Goal: Information Seeking & Learning: Compare options

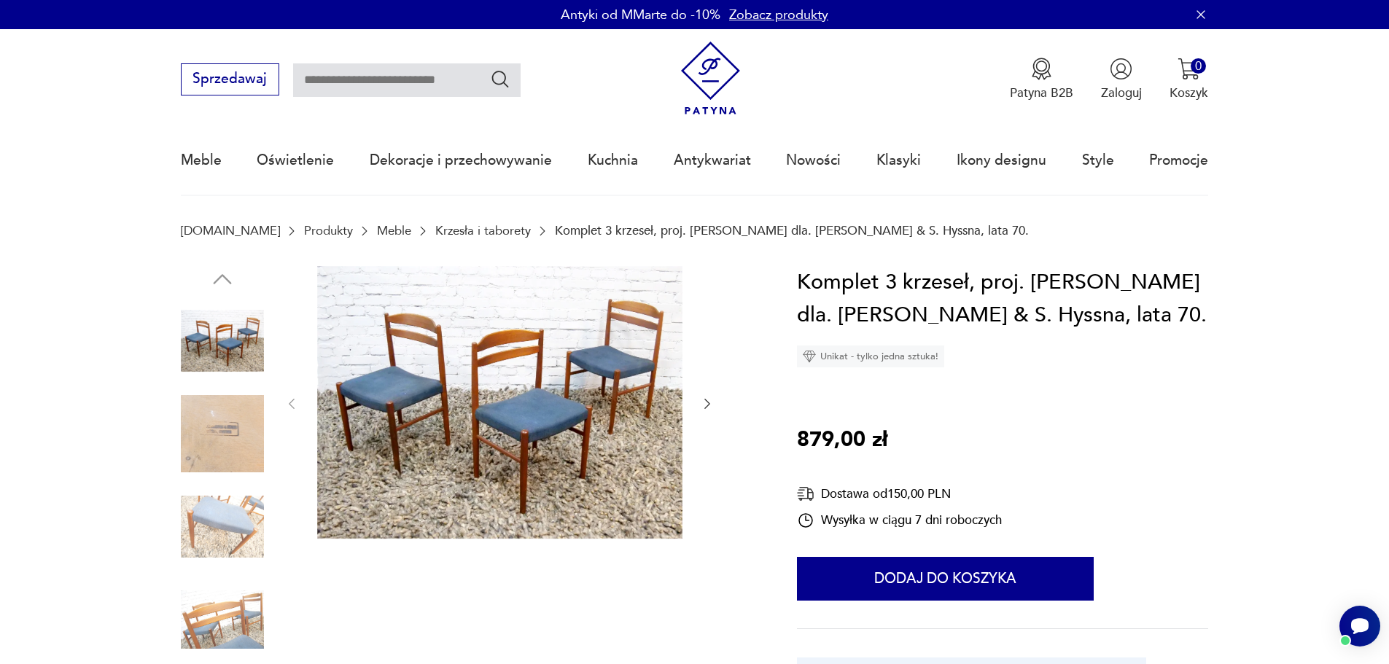
click at [462, 227] on link "Krzesła i taborety" at bounding box center [482, 231] width 95 height 14
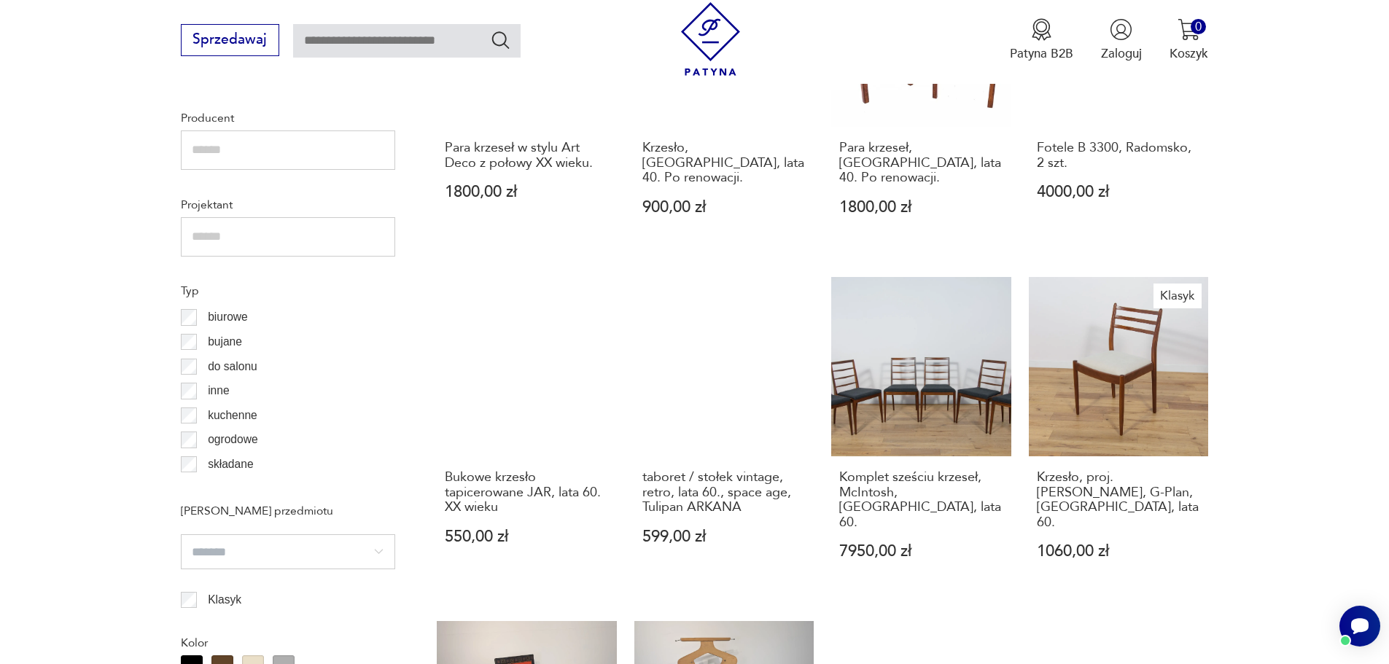
scroll to position [1578, 0]
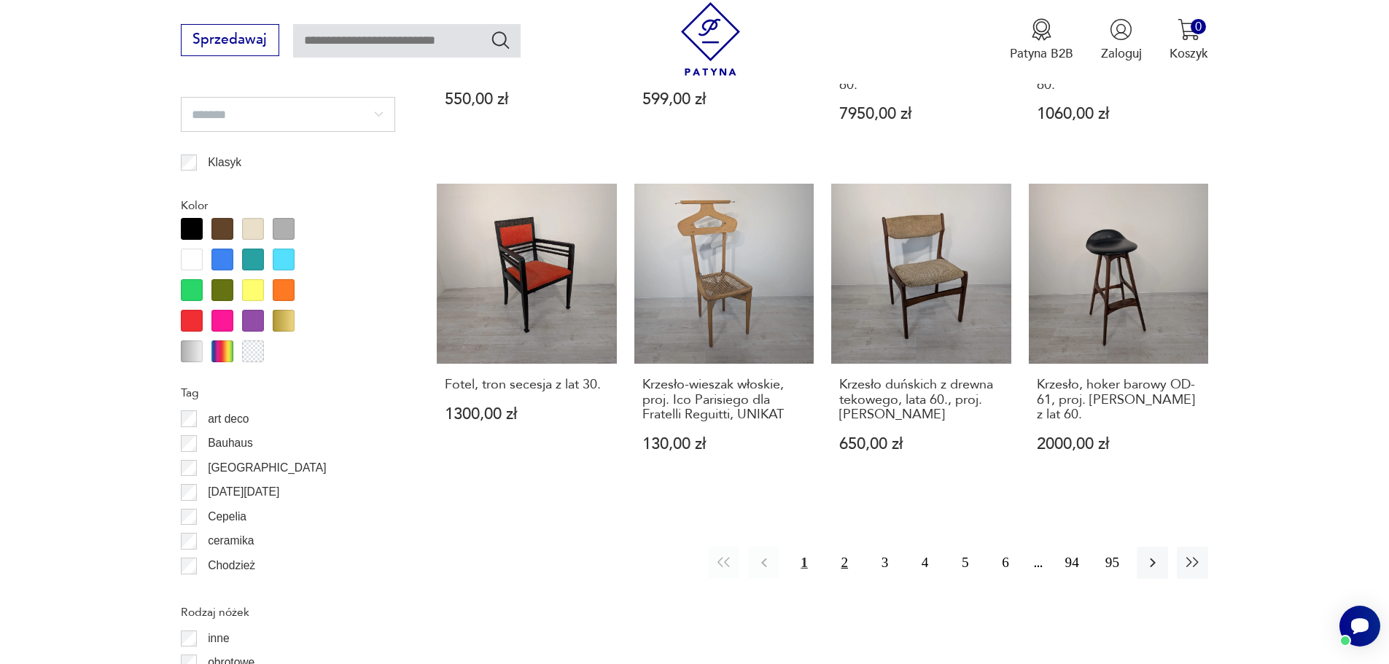
click at [840, 547] on button "2" at bounding box center [844, 562] width 31 height 31
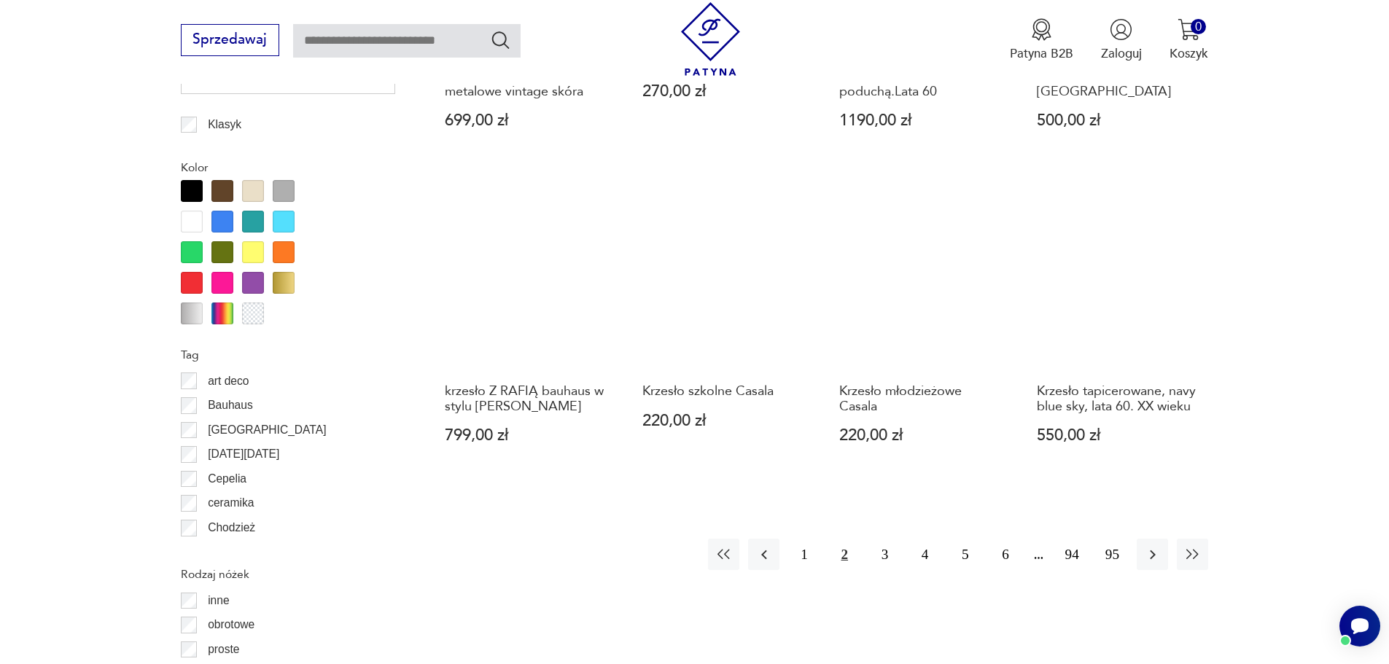
scroll to position [1725, 0]
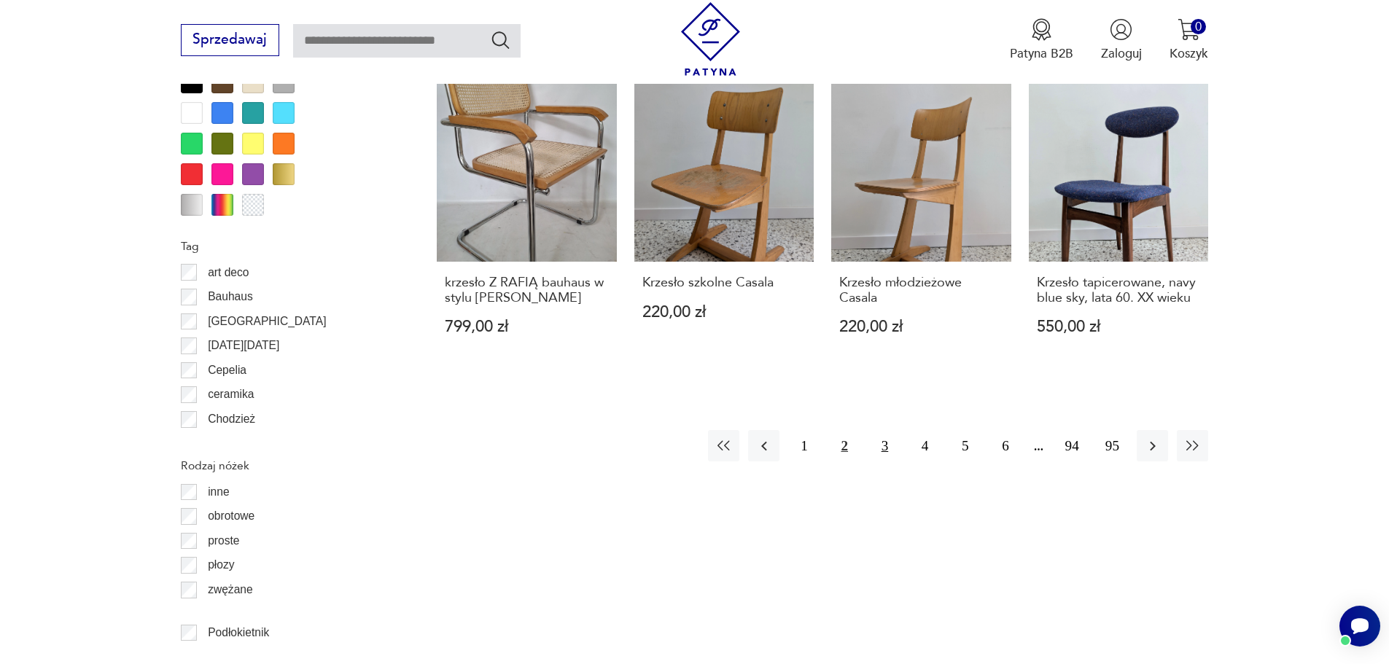
drag, startPoint x: 891, startPoint y: 432, endPoint x: 881, endPoint y: 427, distance: 10.4
click at [890, 432] on button "3" at bounding box center [884, 445] width 31 height 31
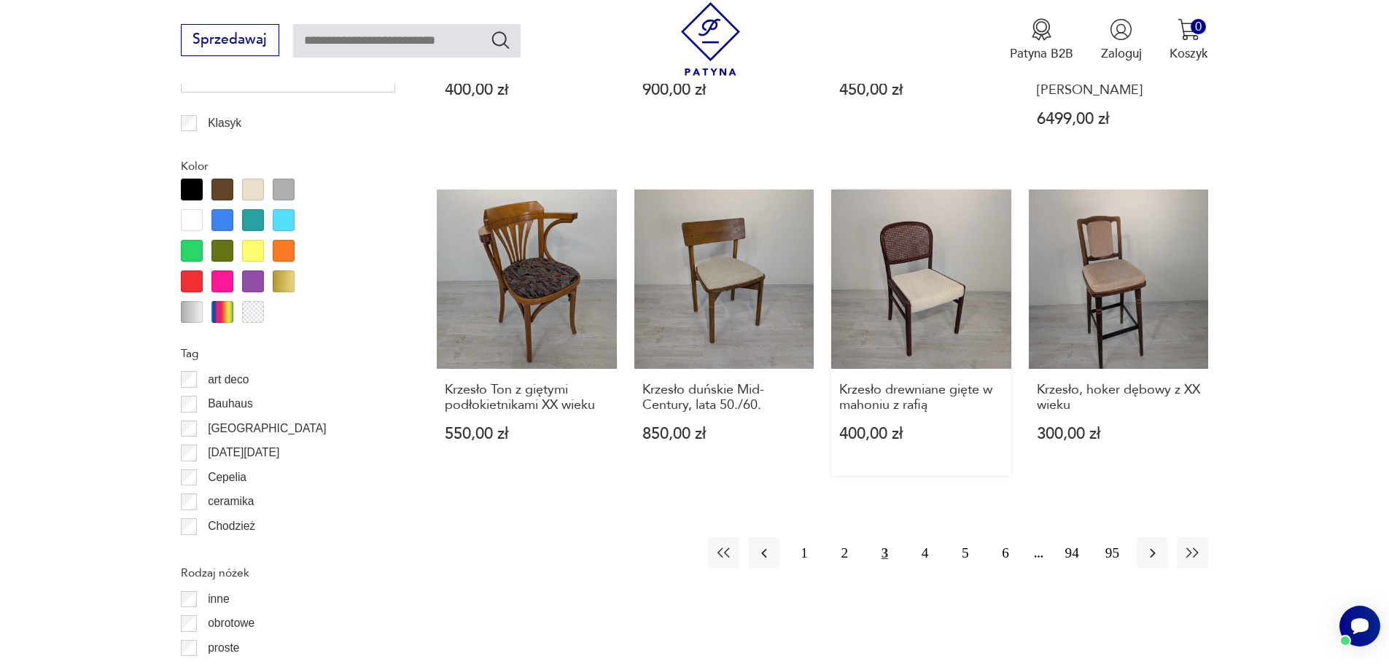
scroll to position [1798, 0]
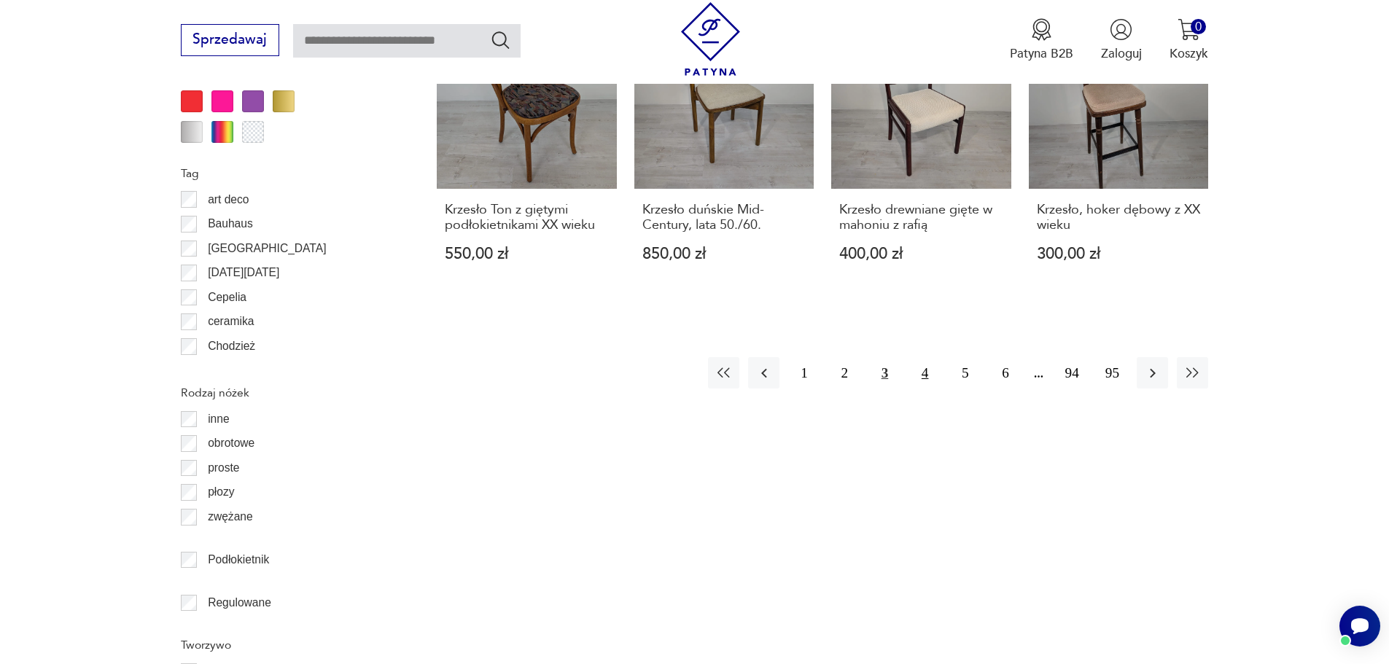
click at [930, 357] on button "4" at bounding box center [924, 372] width 31 height 31
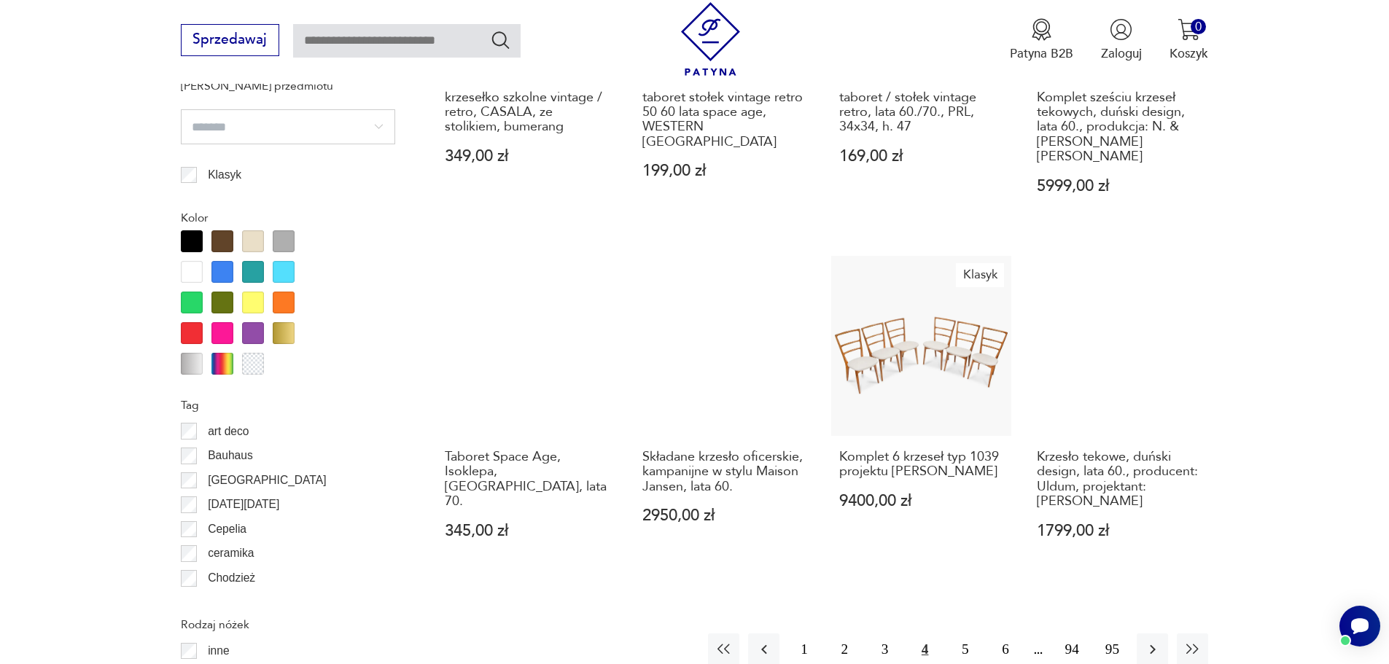
scroll to position [1579, 0]
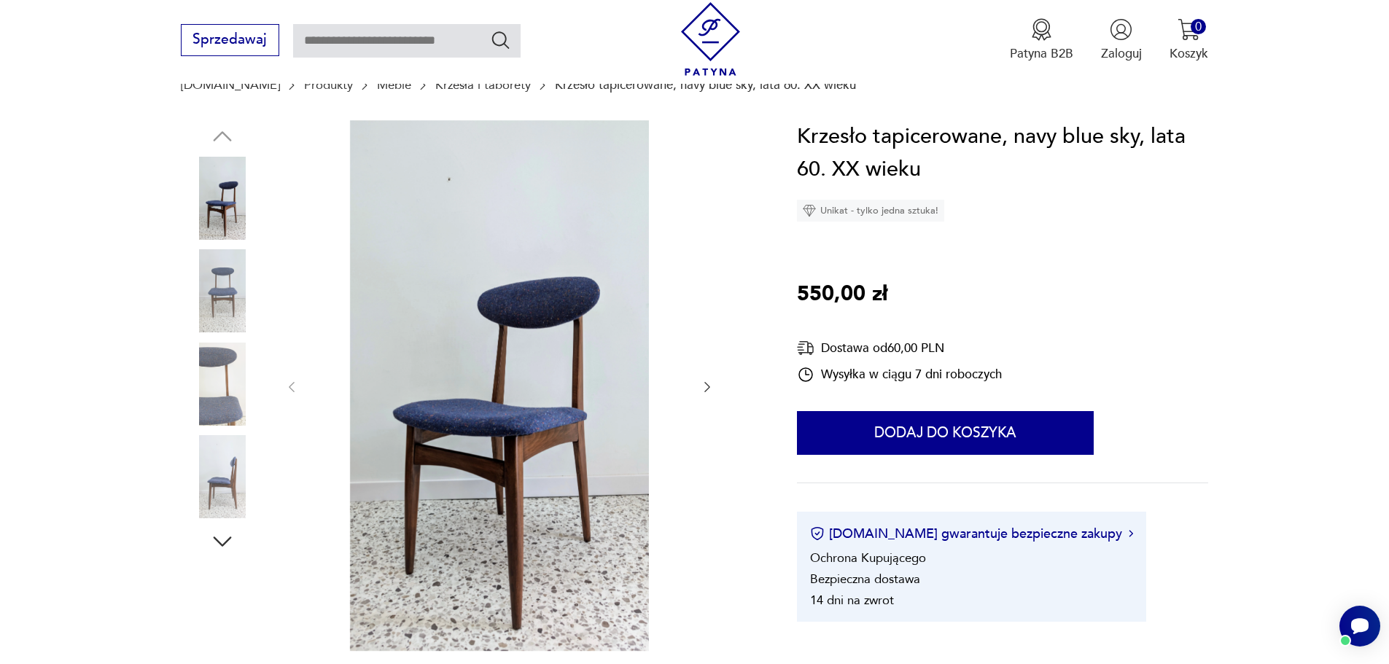
click at [700, 399] on div at bounding box center [499, 387] width 430 height 534
click at [704, 393] on icon "button" at bounding box center [707, 387] width 15 height 15
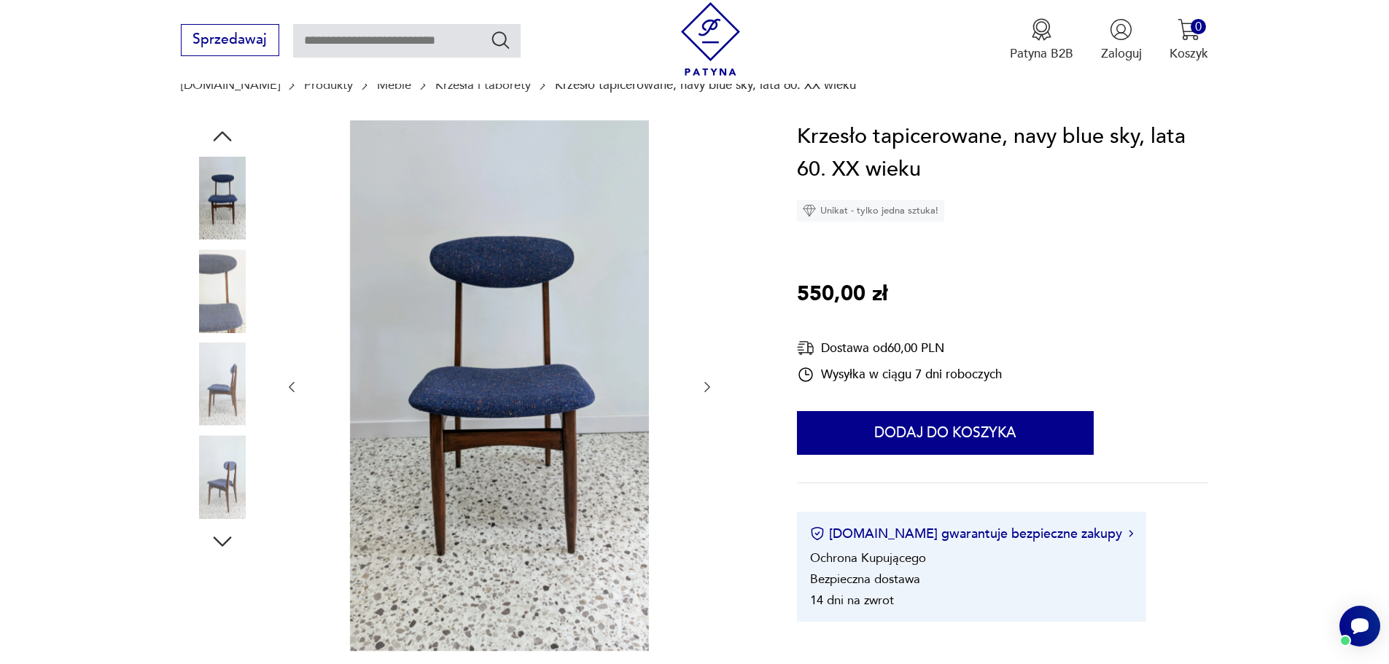
click at [706, 391] on icon "button" at bounding box center [707, 387] width 6 height 10
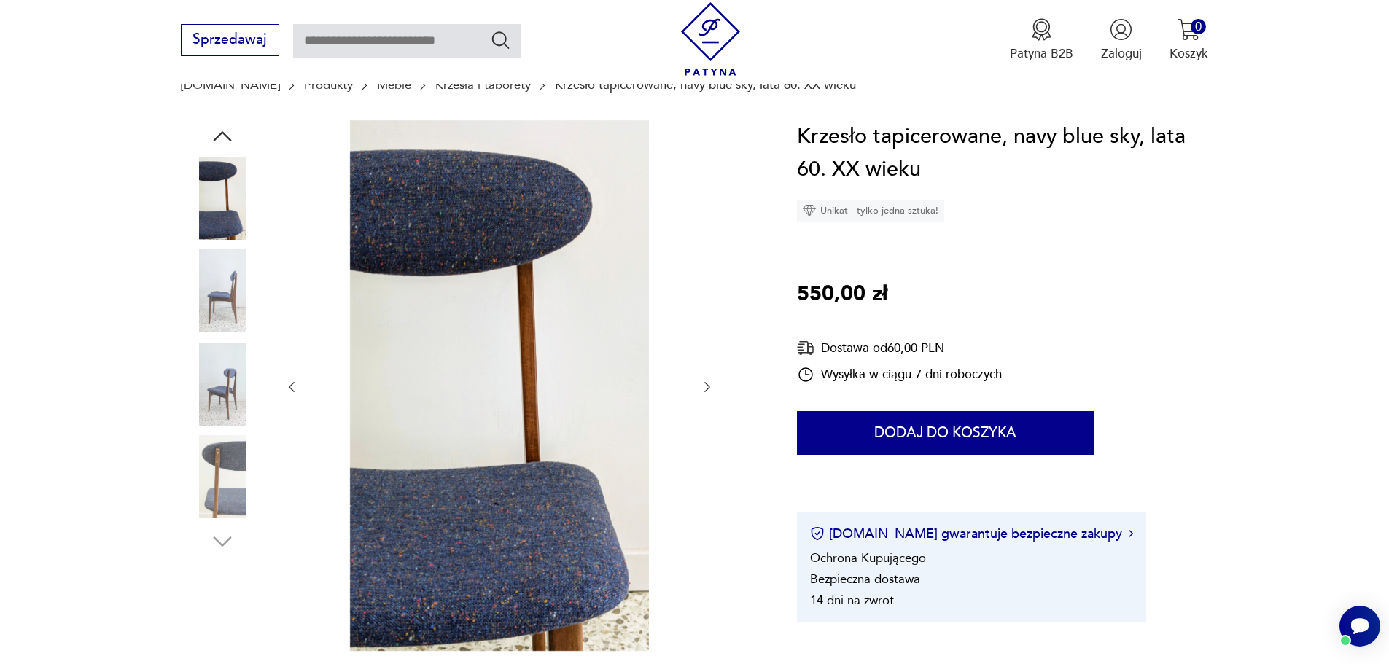
click at [707, 389] on icon "button" at bounding box center [707, 387] width 6 height 10
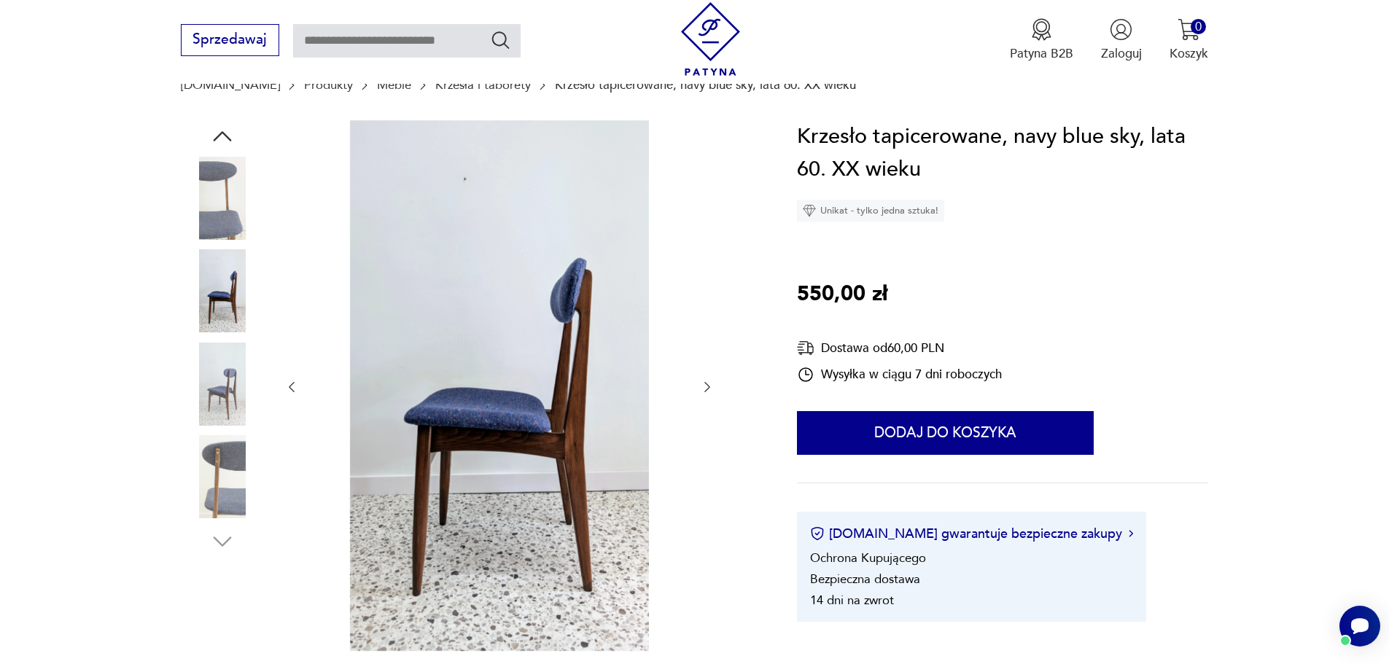
click at [707, 389] on icon "button" at bounding box center [707, 387] width 6 height 10
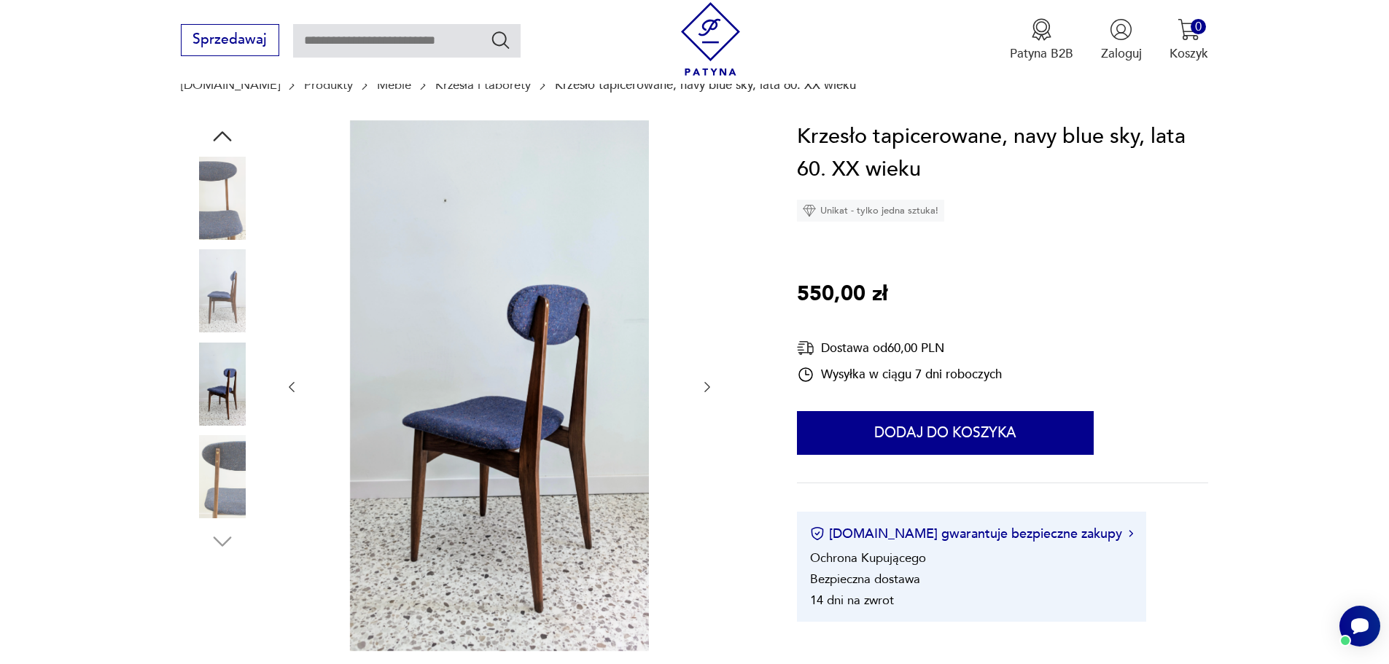
click at [707, 389] on icon "button" at bounding box center [707, 387] width 6 height 10
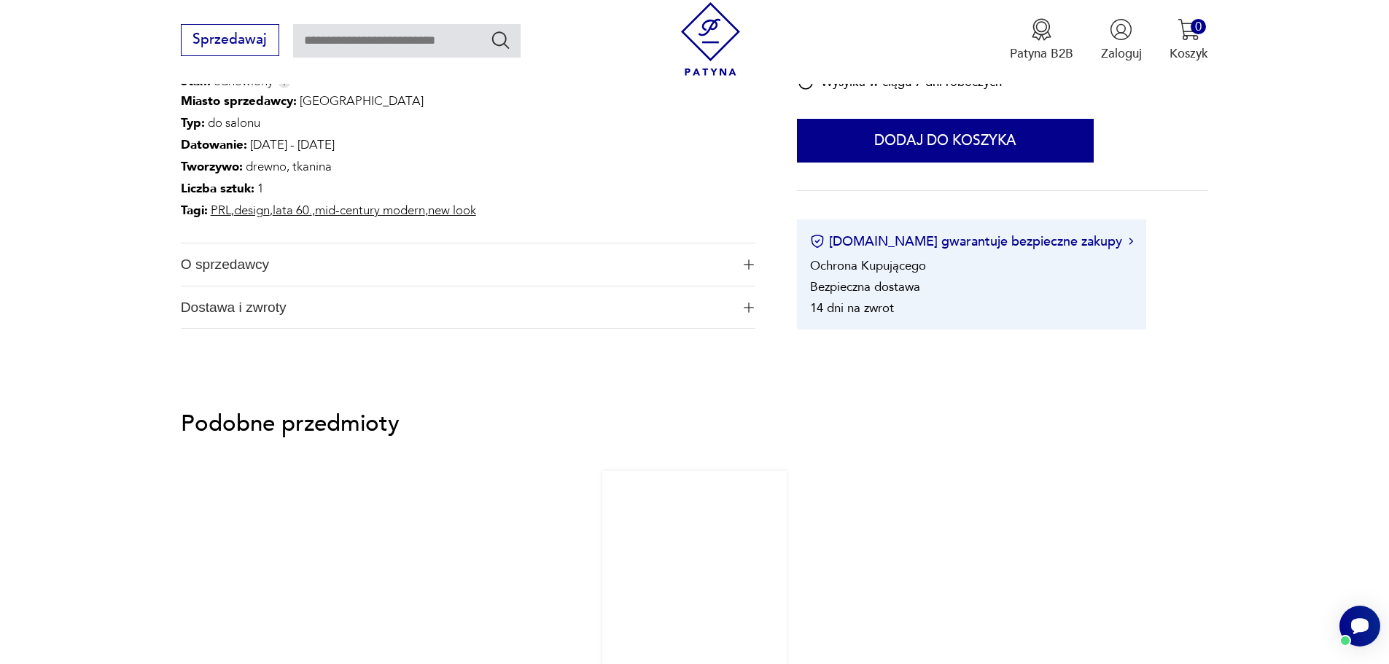
scroll to position [1312, 0]
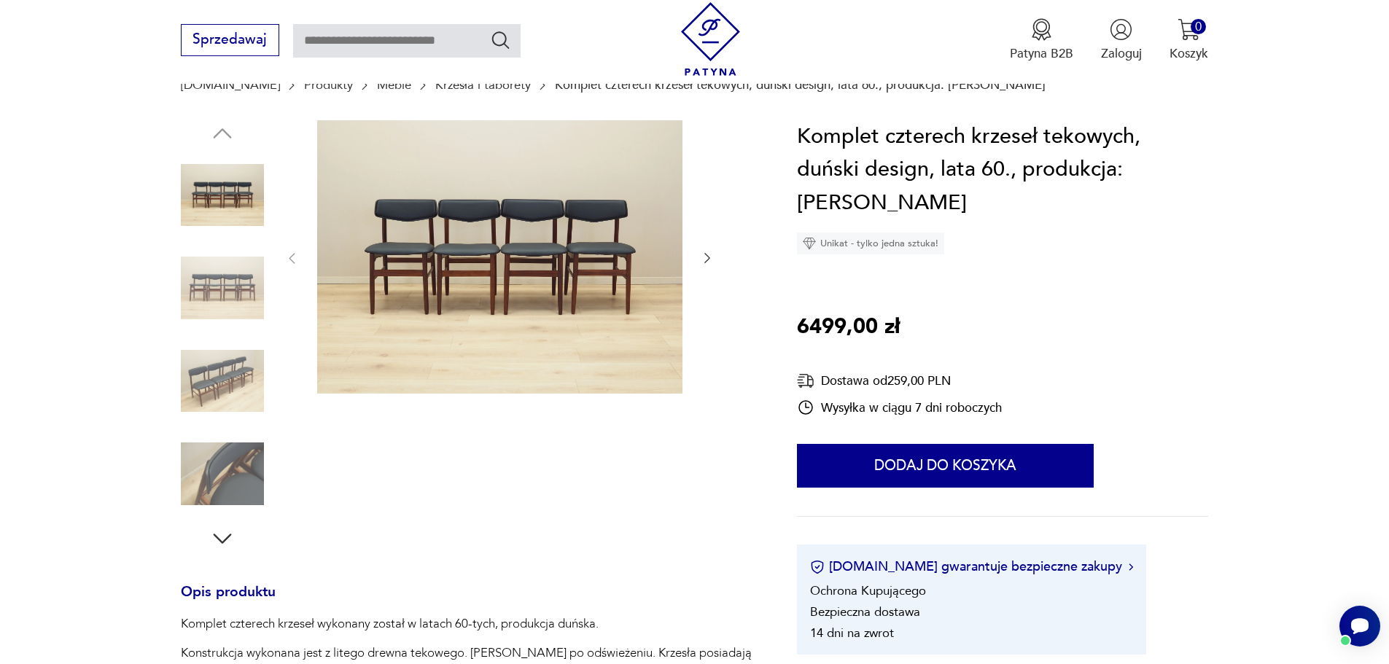
click at [705, 260] on icon "button" at bounding box center [707, 258] width 15 height 15
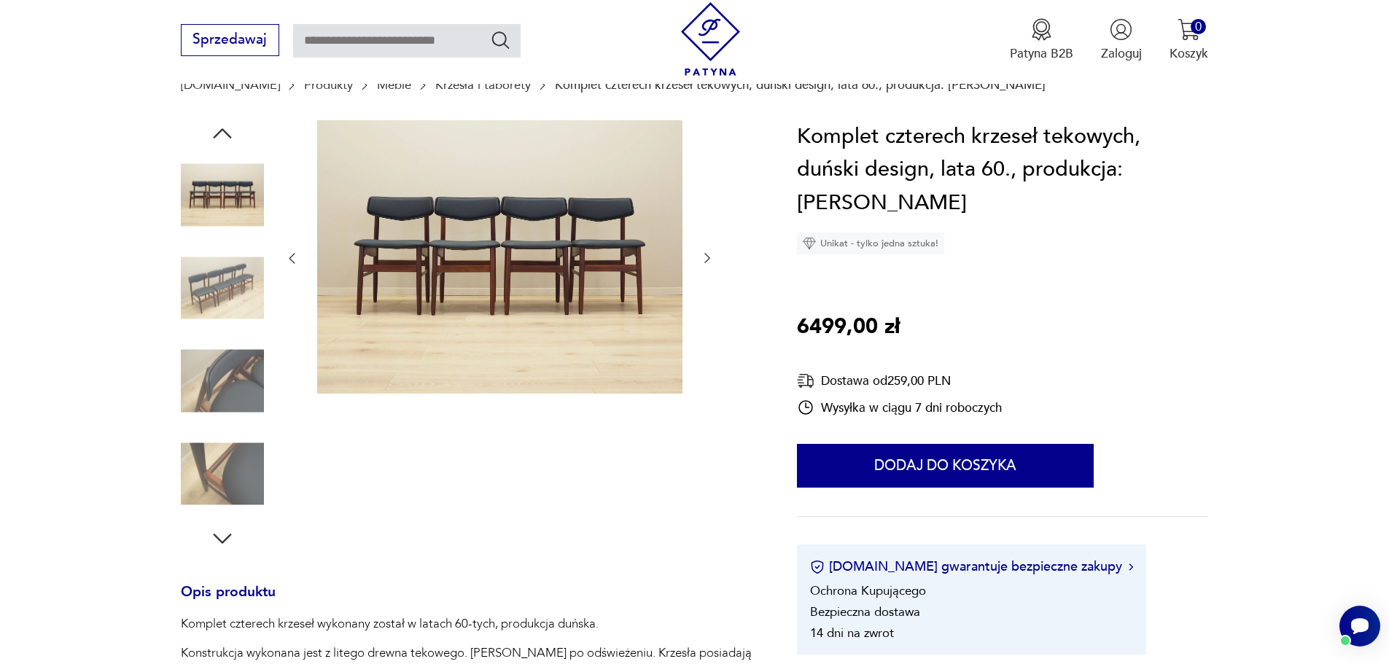
click at [705, 260] on icon "button" at bounding box center [707, 258] width 15 height 15
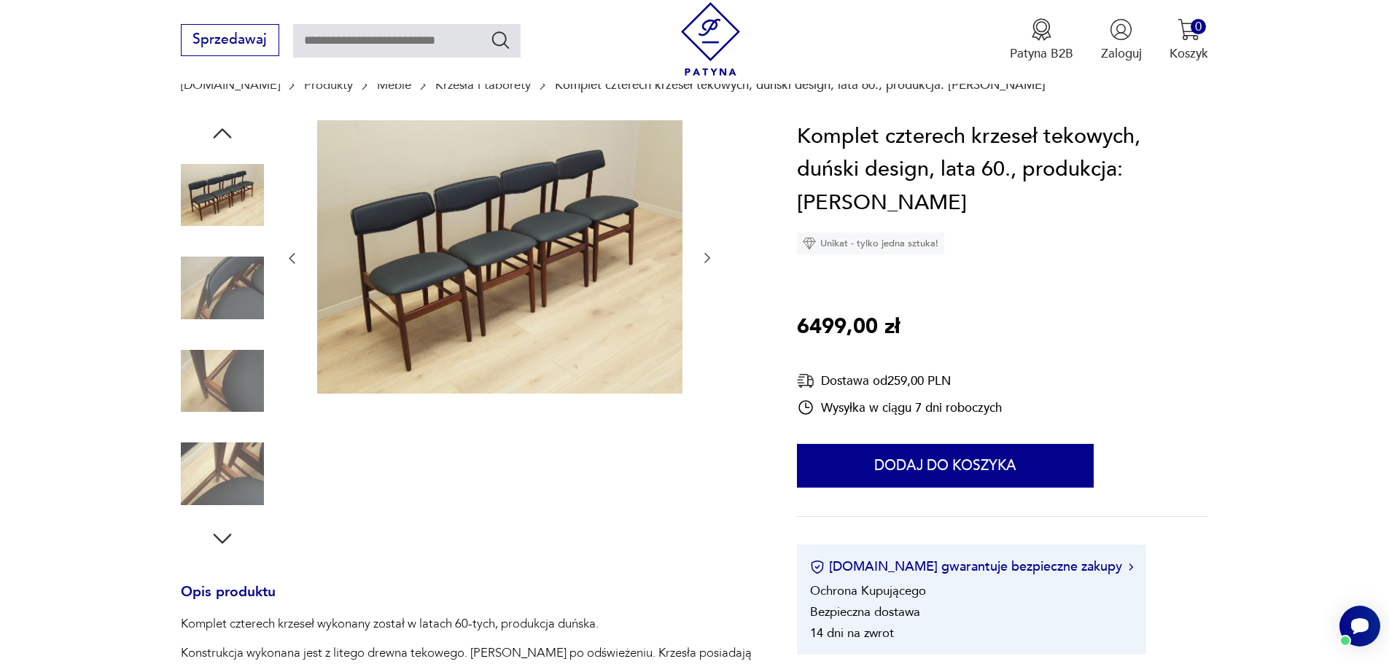
click at [705, 260] on icon "button" at bounding box center [707, 258] width 15 height 15
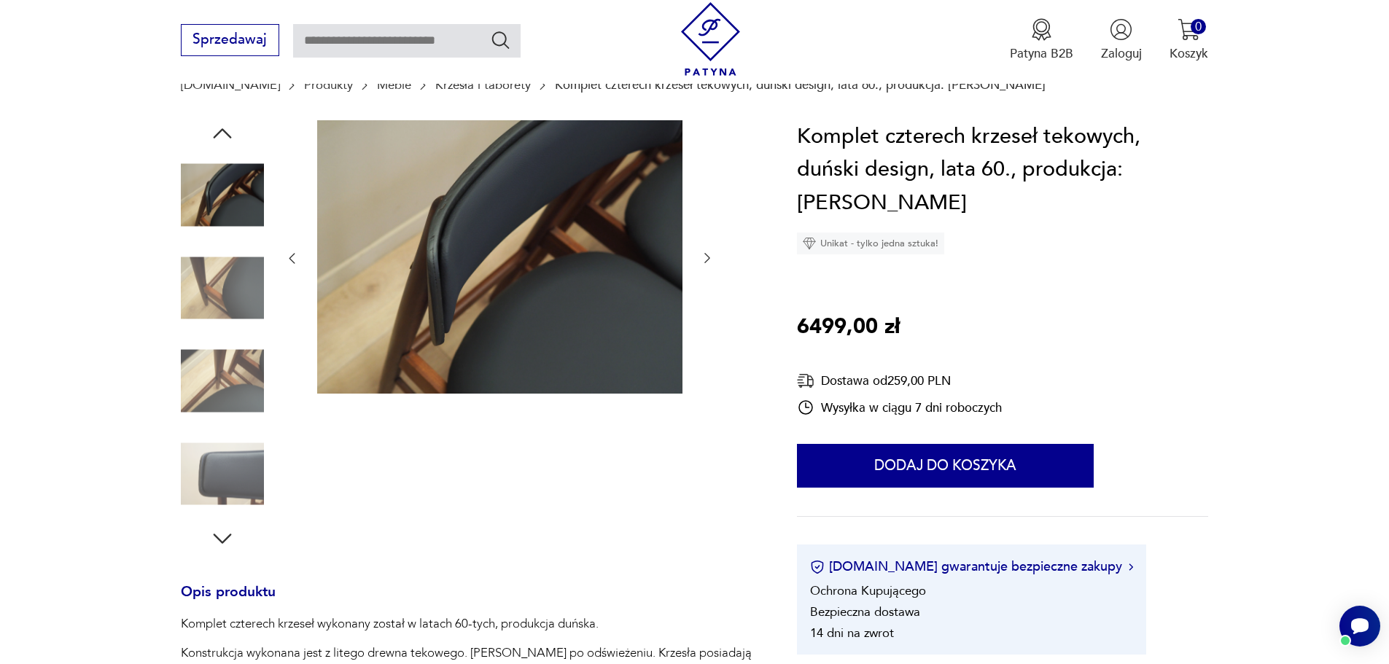
click at [705, 260] on icon "button" at bounding box center [707, 258] width 15 height 15
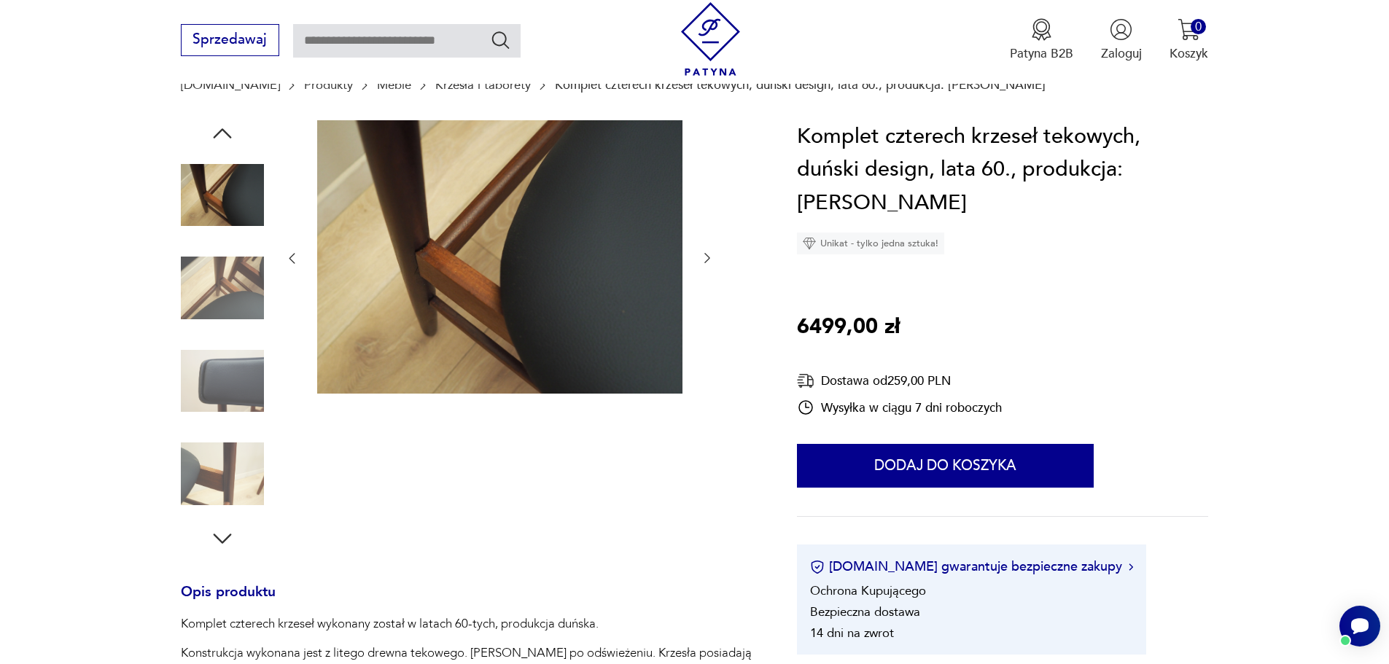
click at [705, 260] on icon "button" at bounding box center [707, 258] width 15 height 15
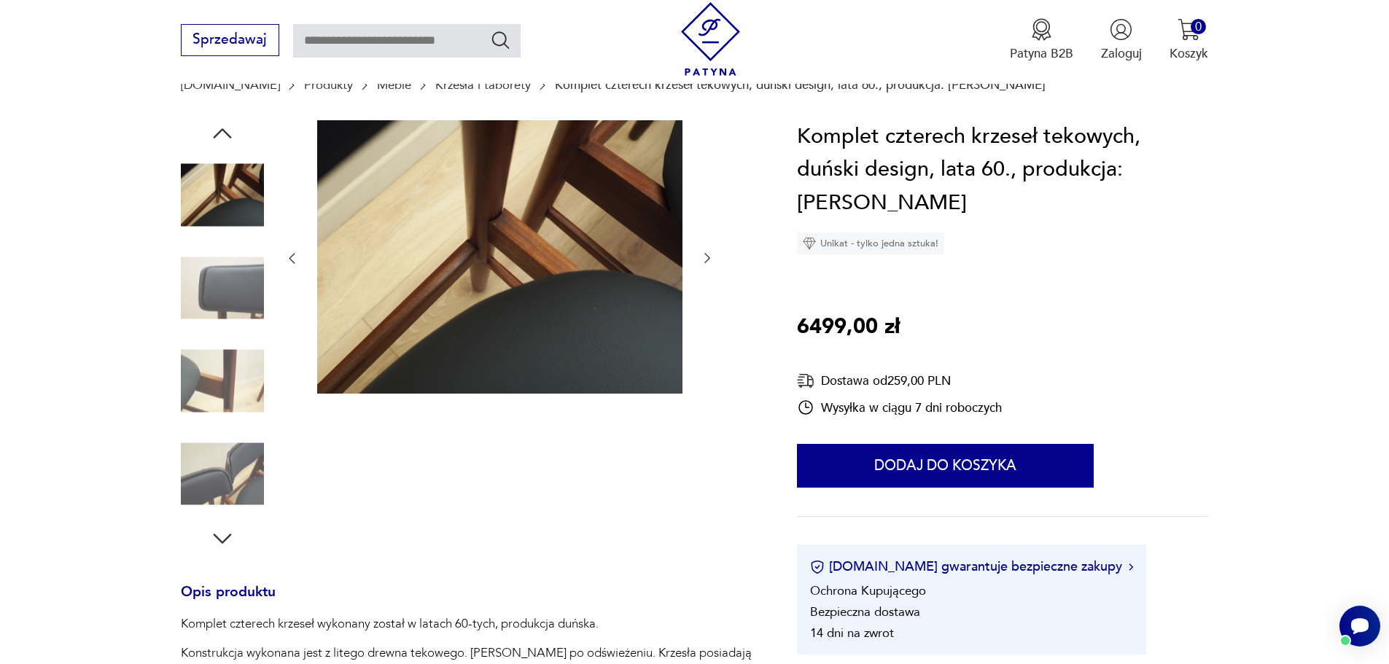
click at [705, 260] on icon "button" at bounding box center [707, 258] width 15 height 15
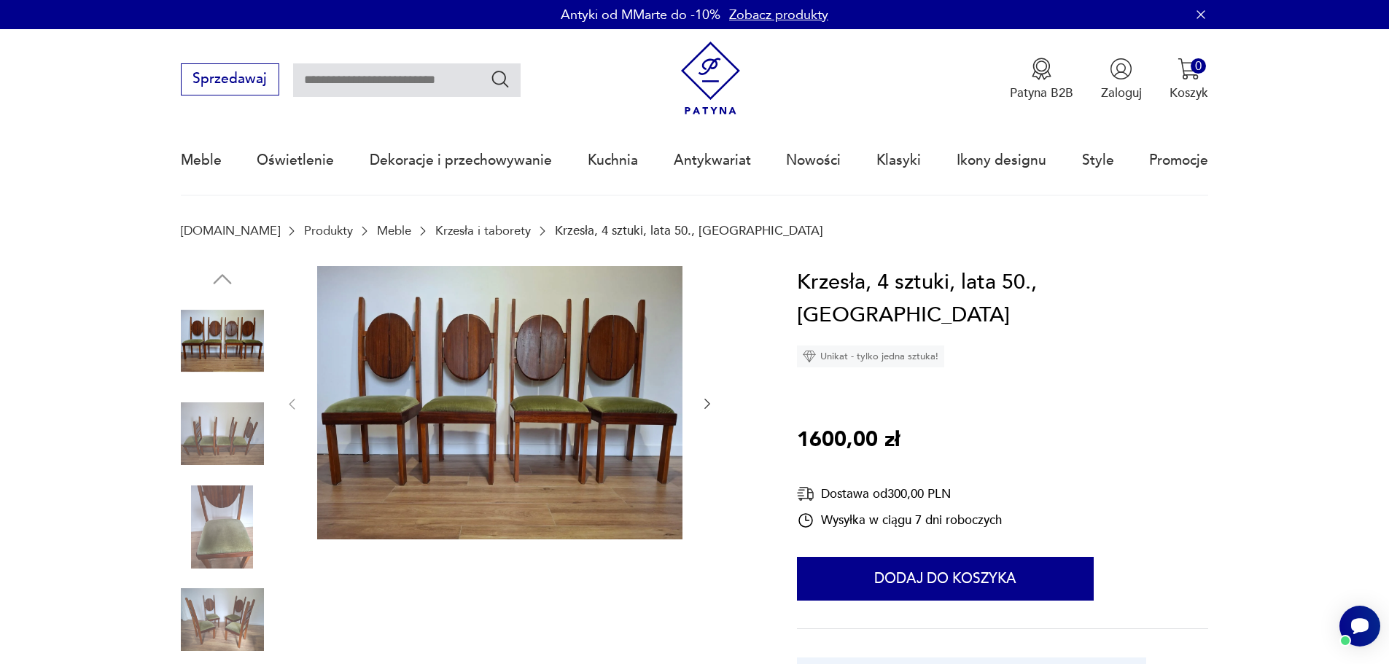
click at [708, 400] on icon "button" at bounding box center [707, 404] width 15 height 15
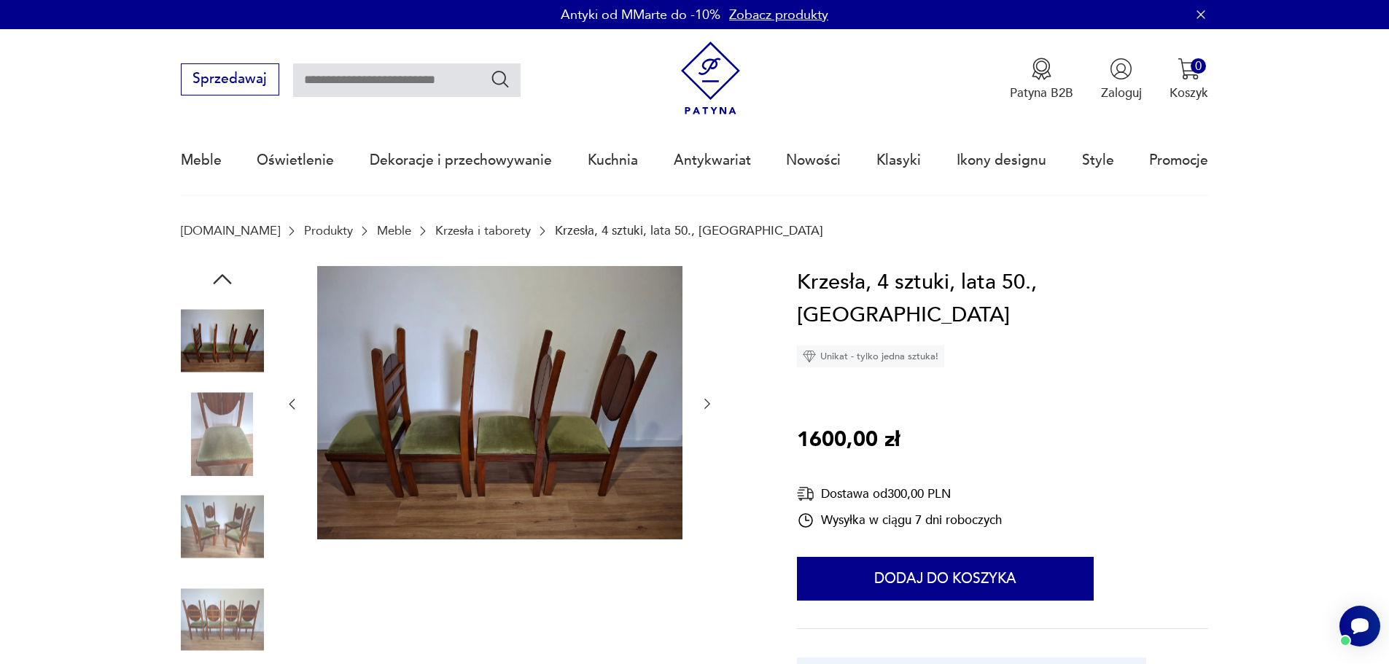
click at [708, 400] on icon "button" at bounding box center [707, 404] width 15 height 15
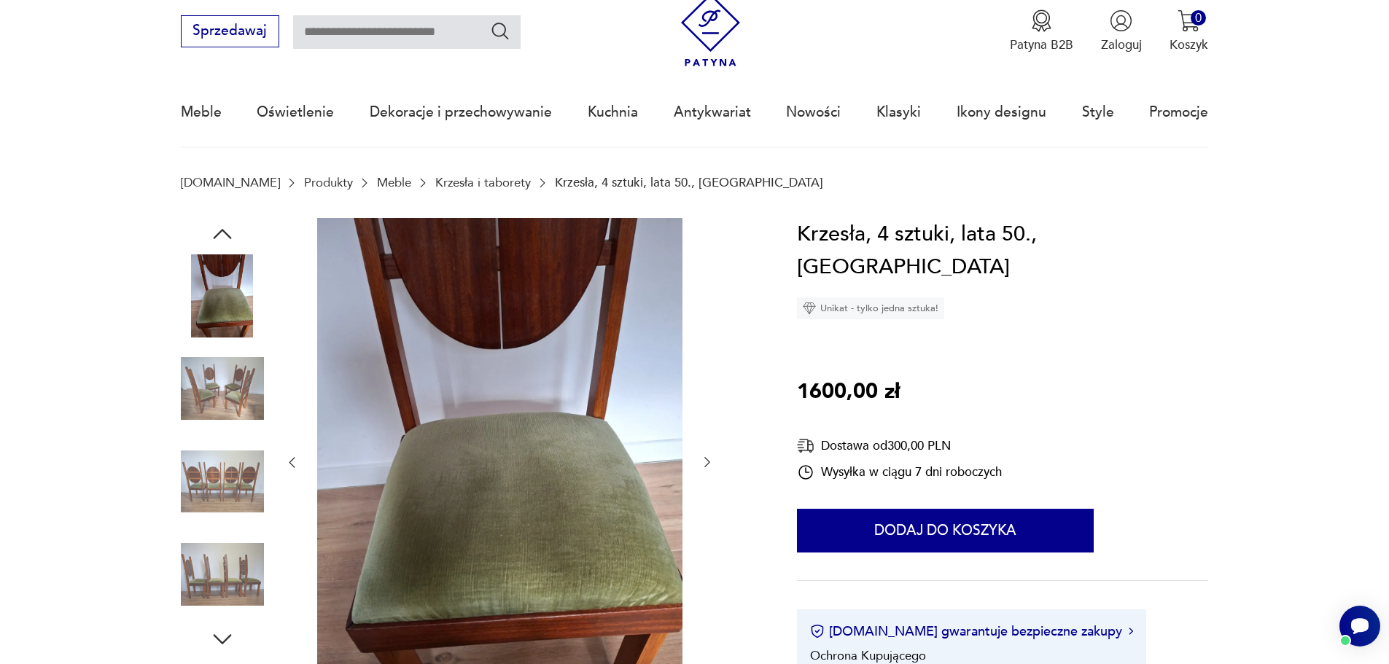
scroll to position [73, 0]
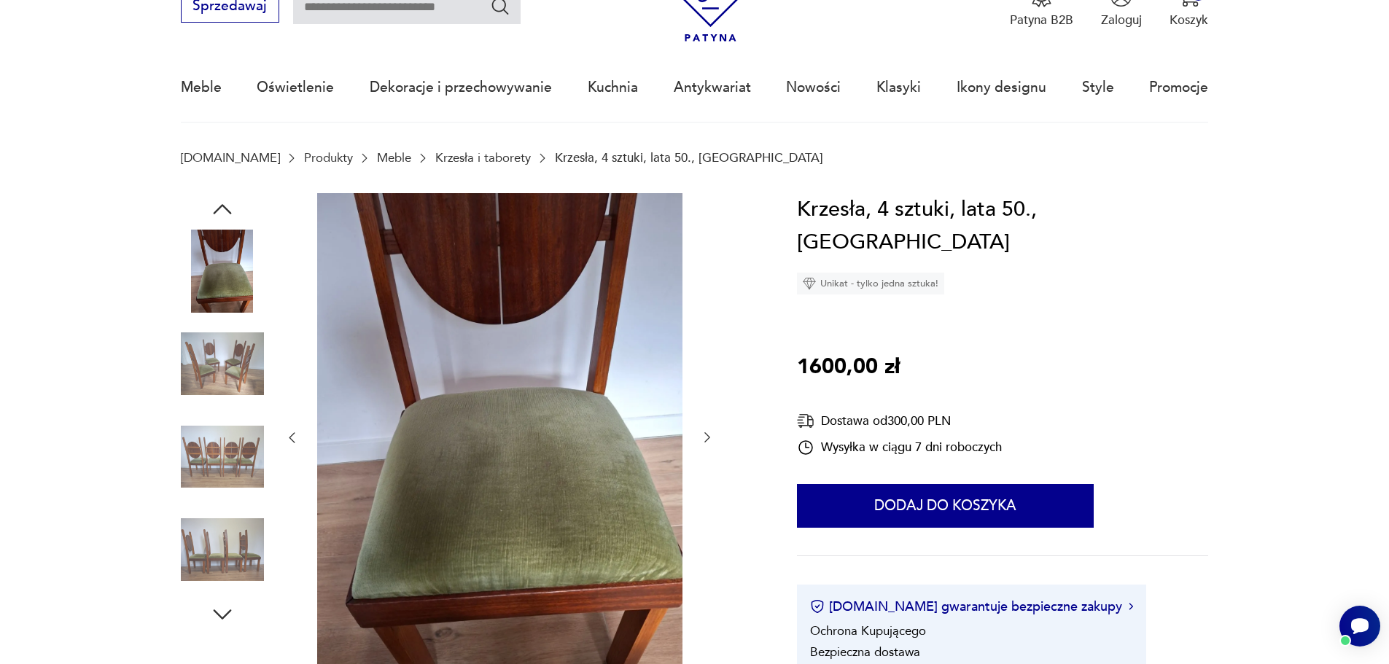
click at [705, 437] on icon "button" at bounding box center [707, 437] width 15 height 15
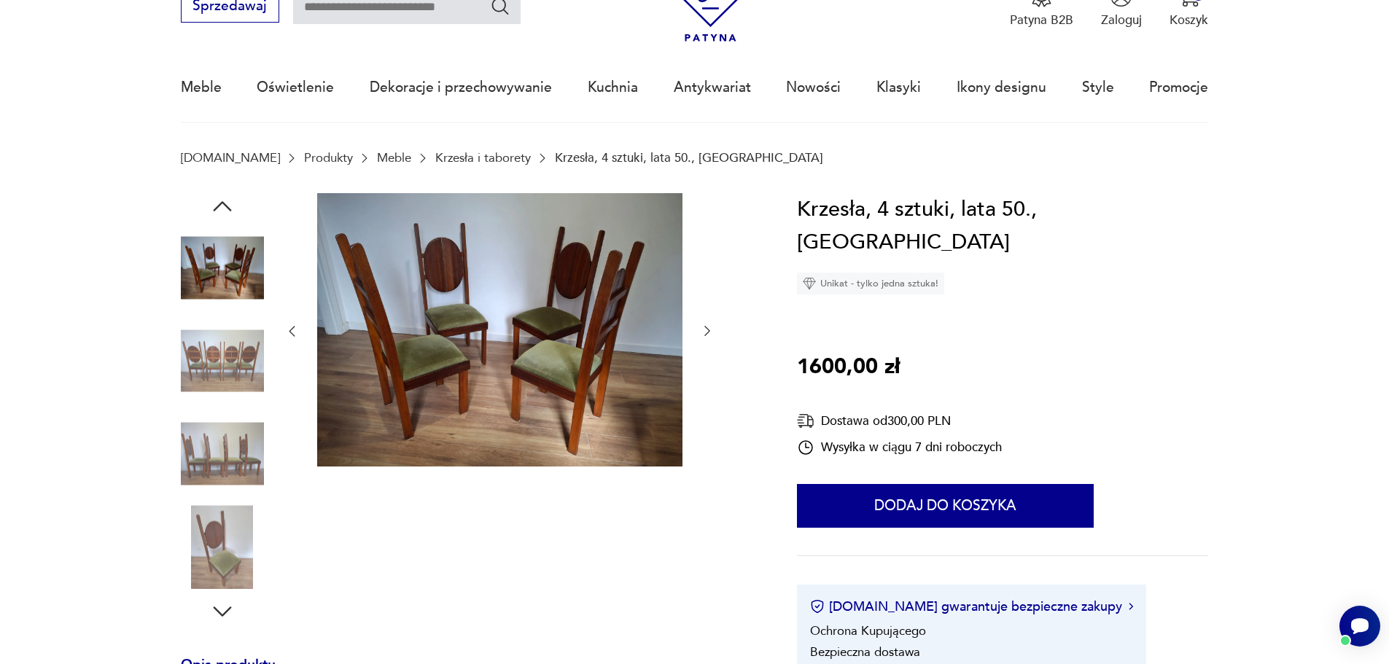
click at [709, 331] on icon "button" at bounding box center [707, 332] width 6 height 10
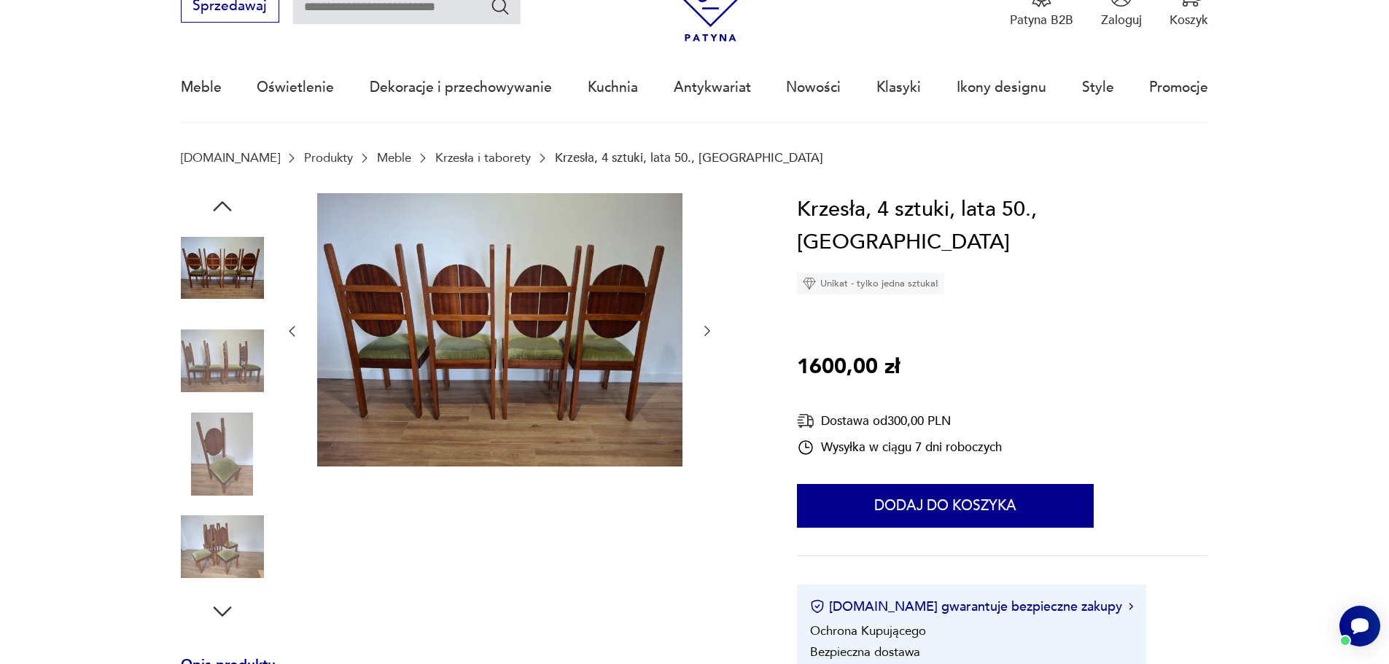
click at [709, 331] on icon "button" at bounding box center [707, 332] width 6 height 10
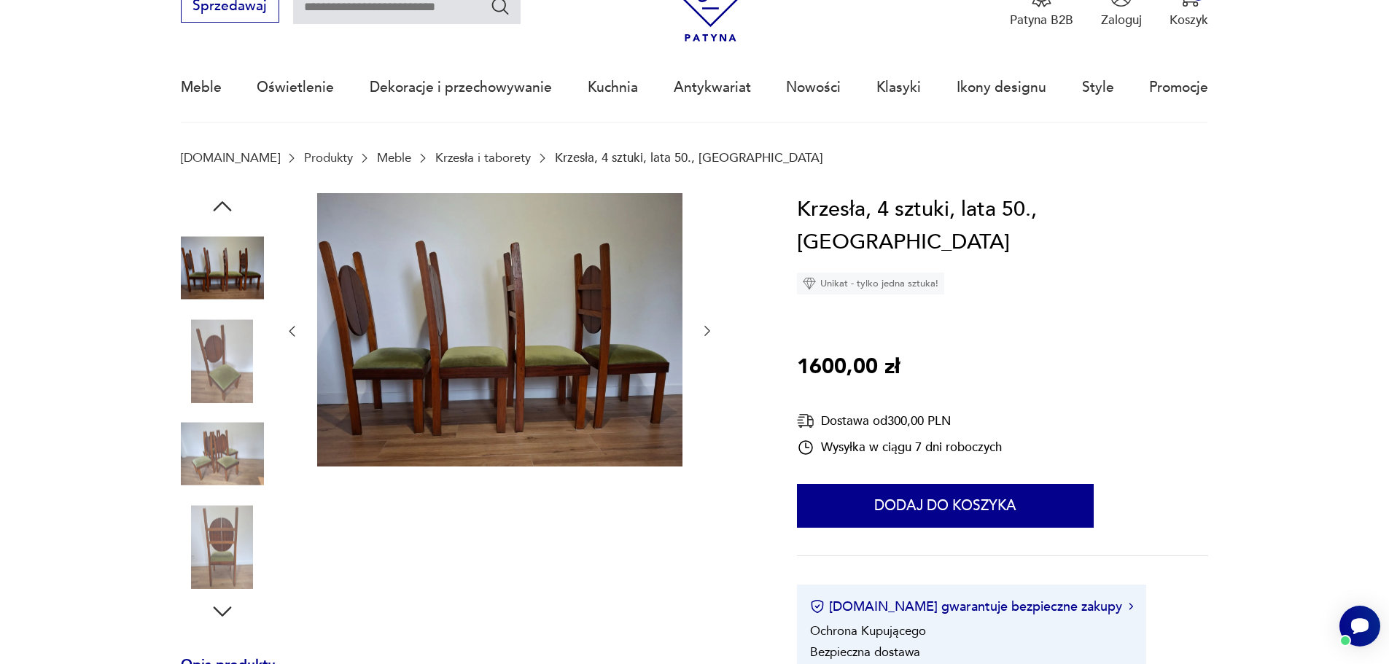
click at [709, 331] on icon "button" at bounding box center [707, 332] width 6 height 10
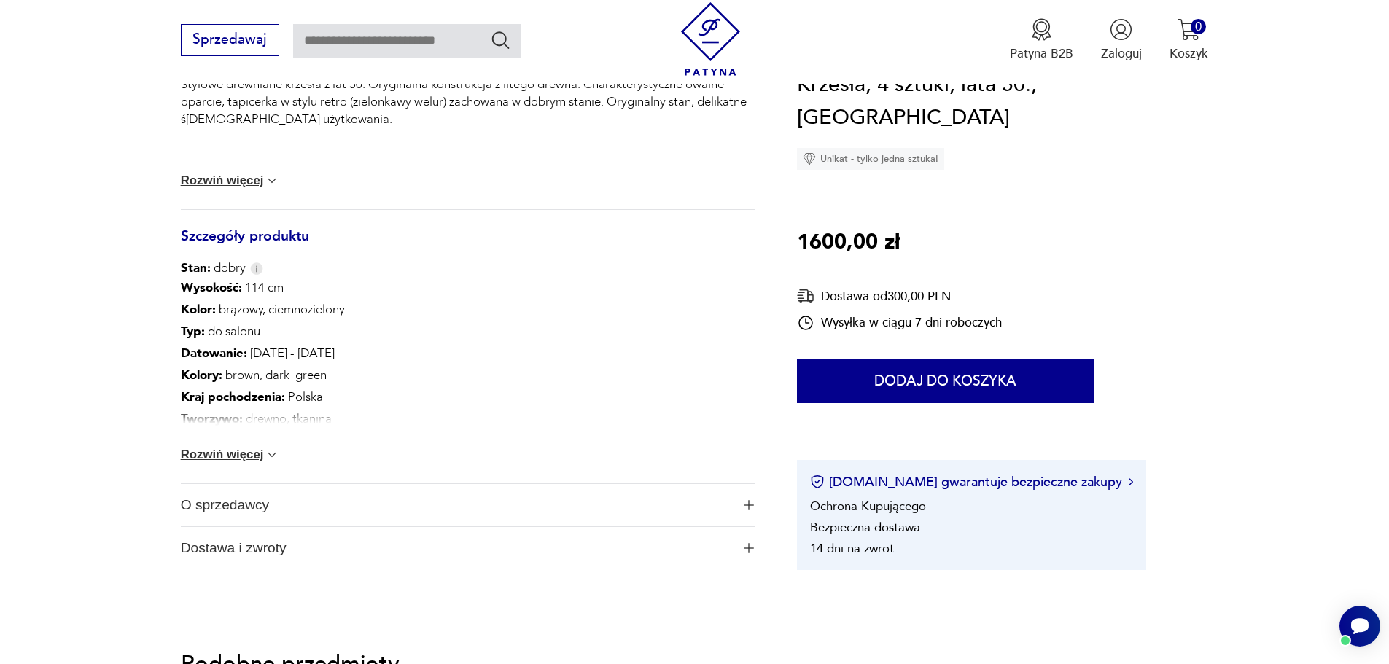
scroll to position [875, 0]
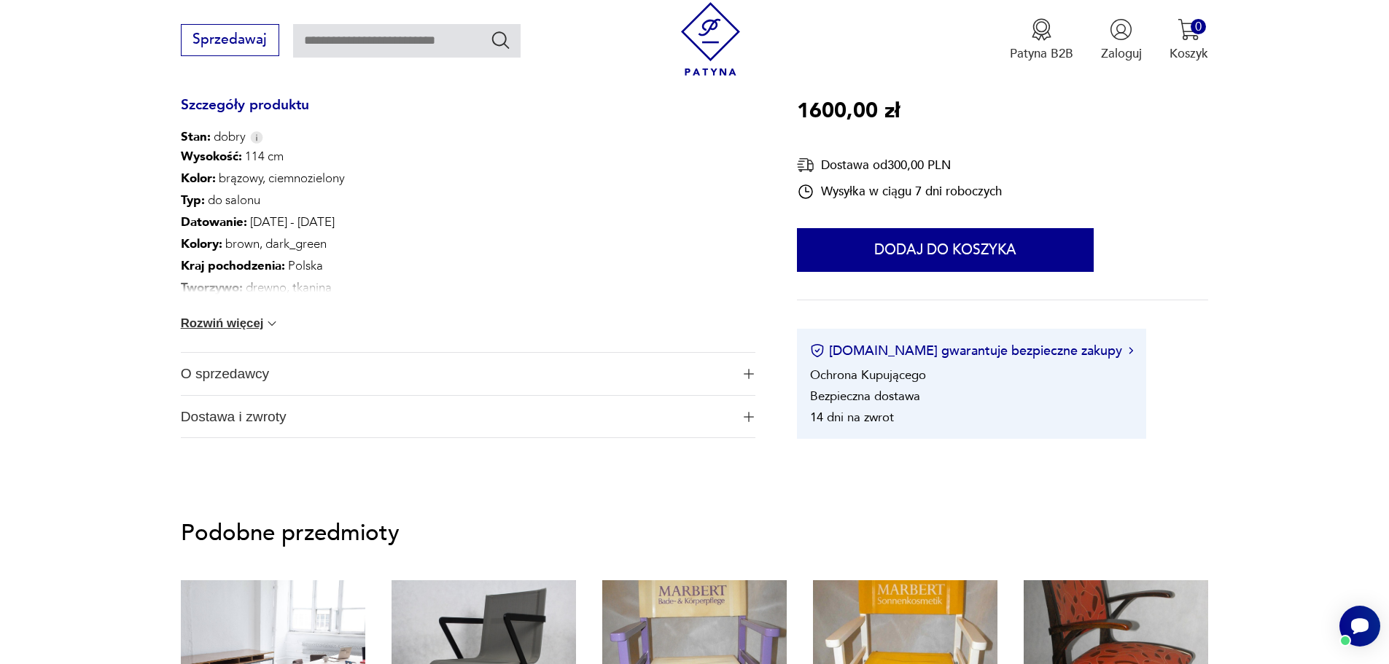
click at [263, 319] on button "Rozwiń więcej" at bounding box center [230, 323] width 99 height 15
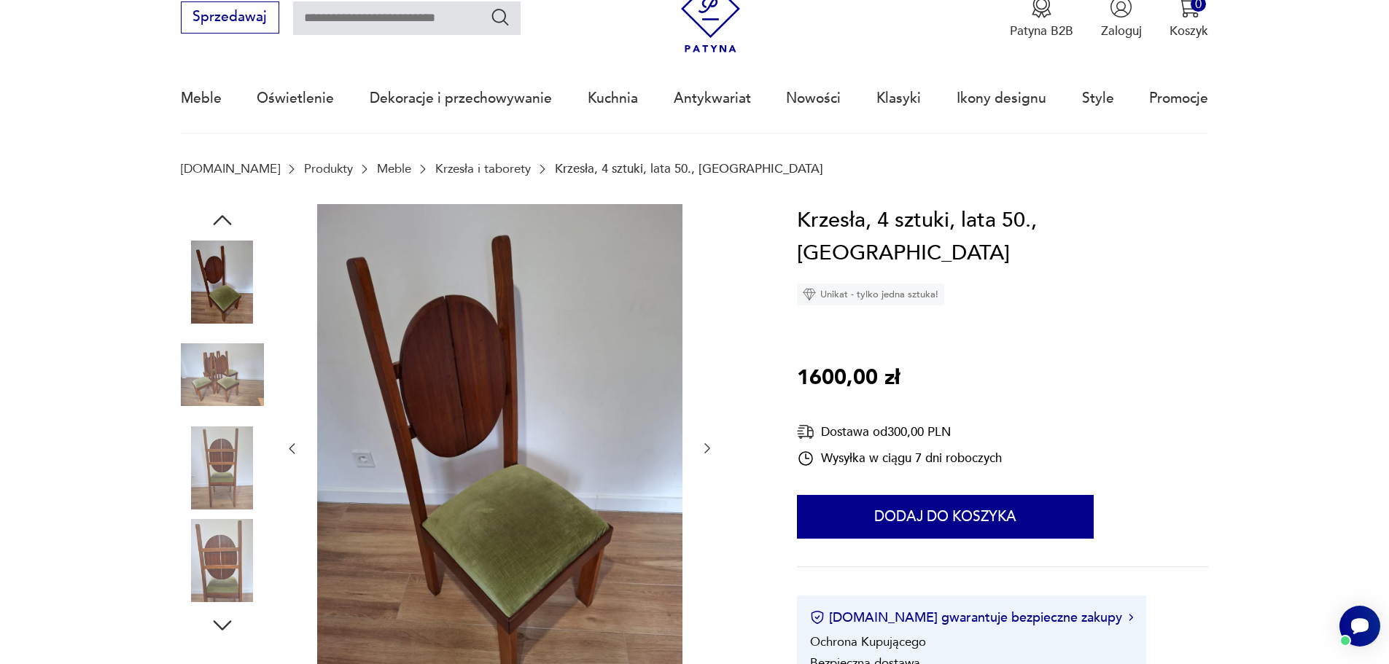
scroll to position [0, 0]
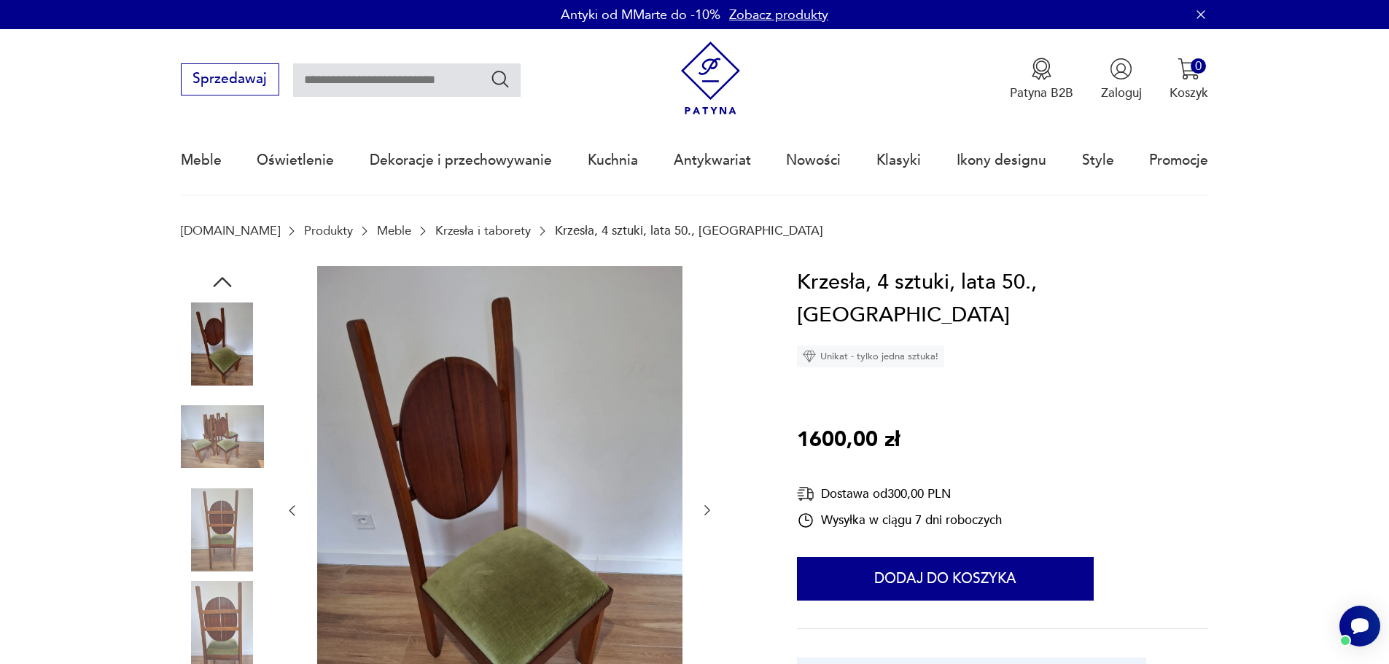
click at [214, 277] on icon "button" at bounding box center [222, 282] width 26 height 26
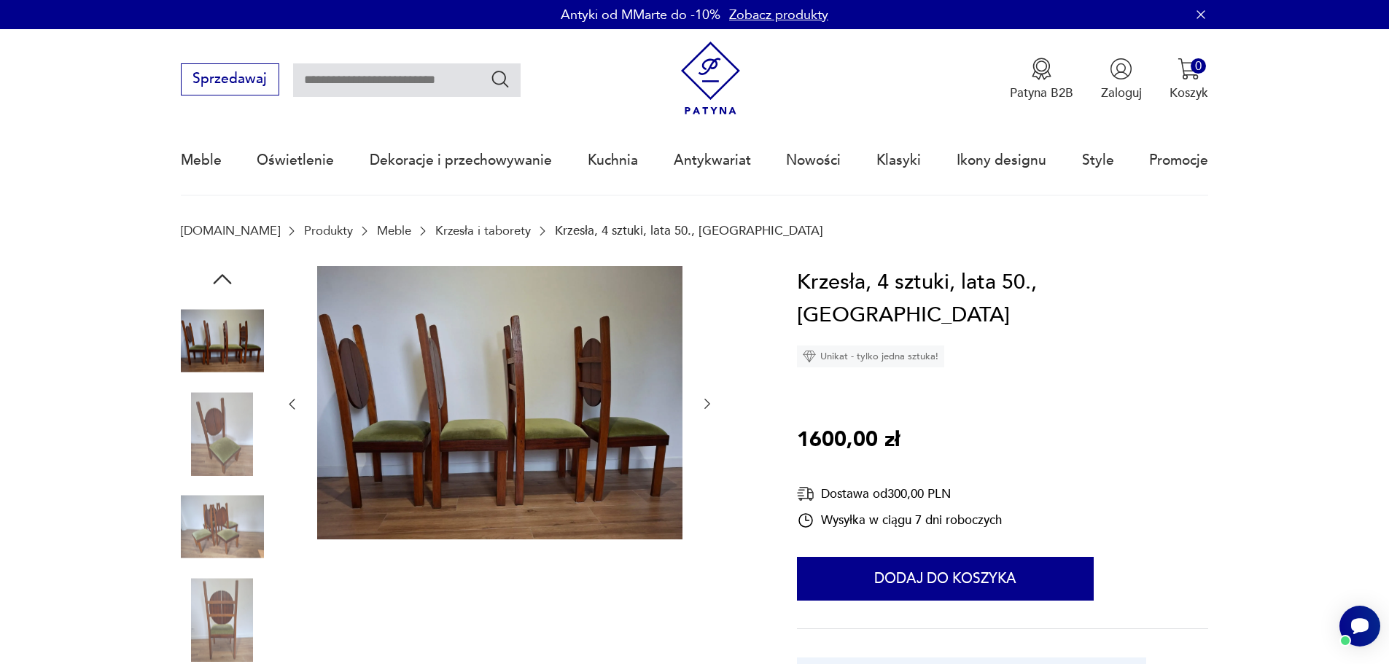
click at [214, 276] on icon "button" at bounding box center [222, 279] width 26 height 26
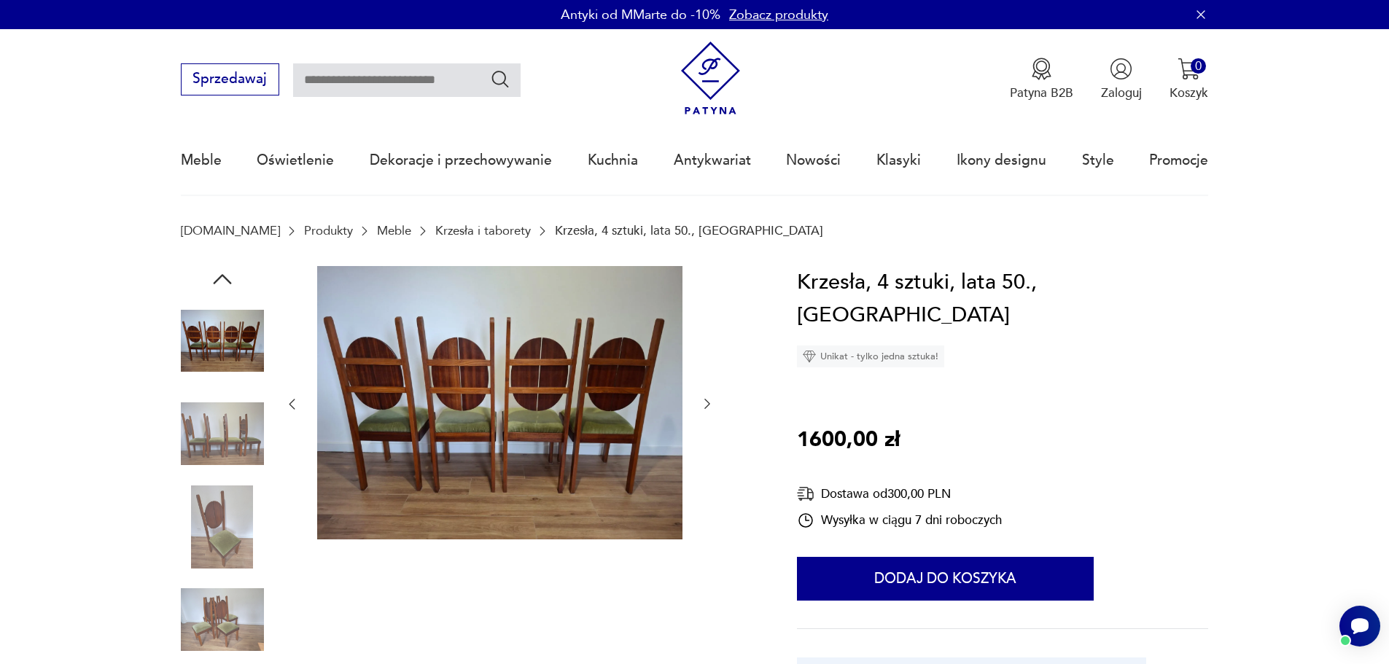
click at [214, 276] on icon "button" at bounding box center [222, 279] width 26 height 26
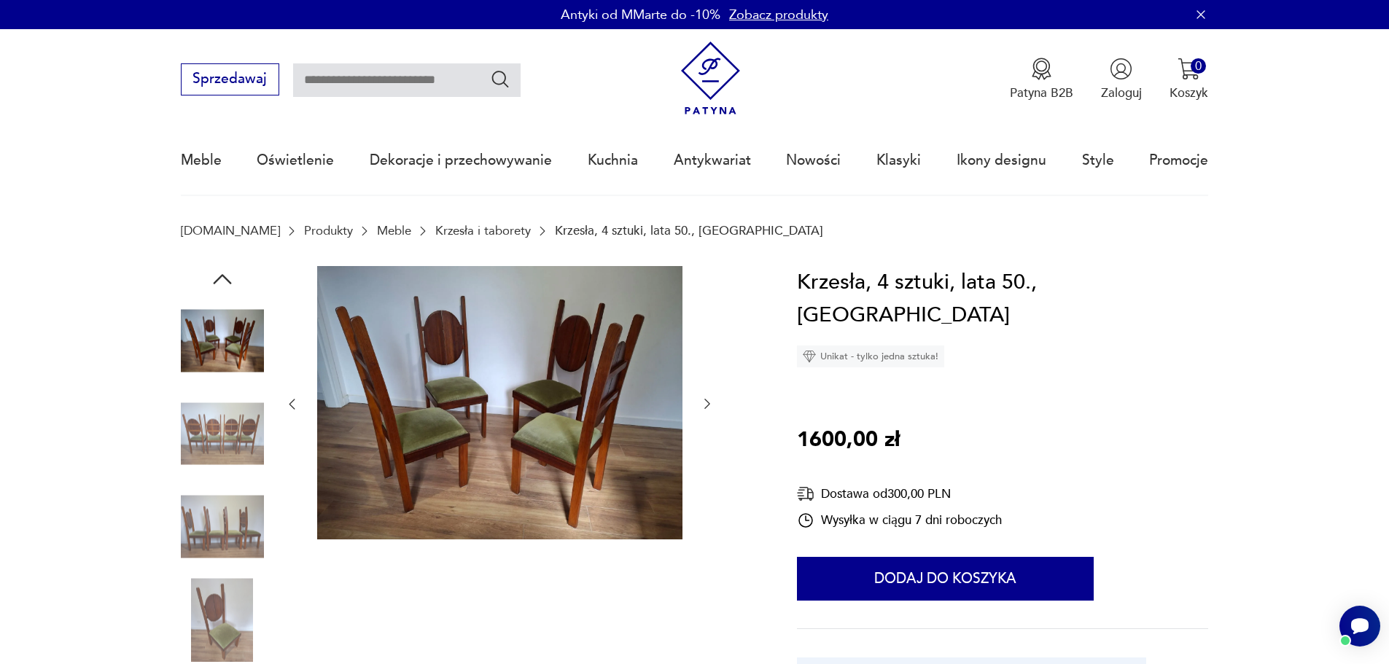
click at [214, 276] on icon "button" at bounding box center [222, 279] width 26 height 26
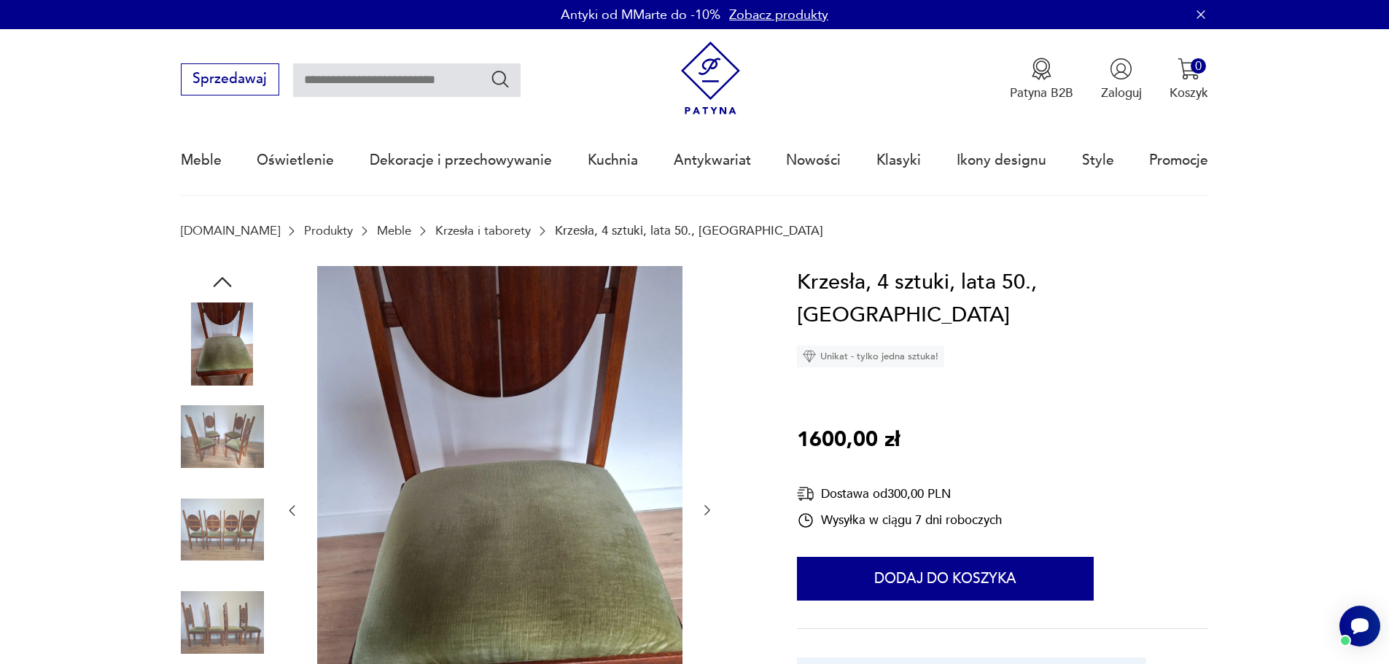
click at [214, 276] on icon "button" at bounding box center [222, 282] width 26 height 26
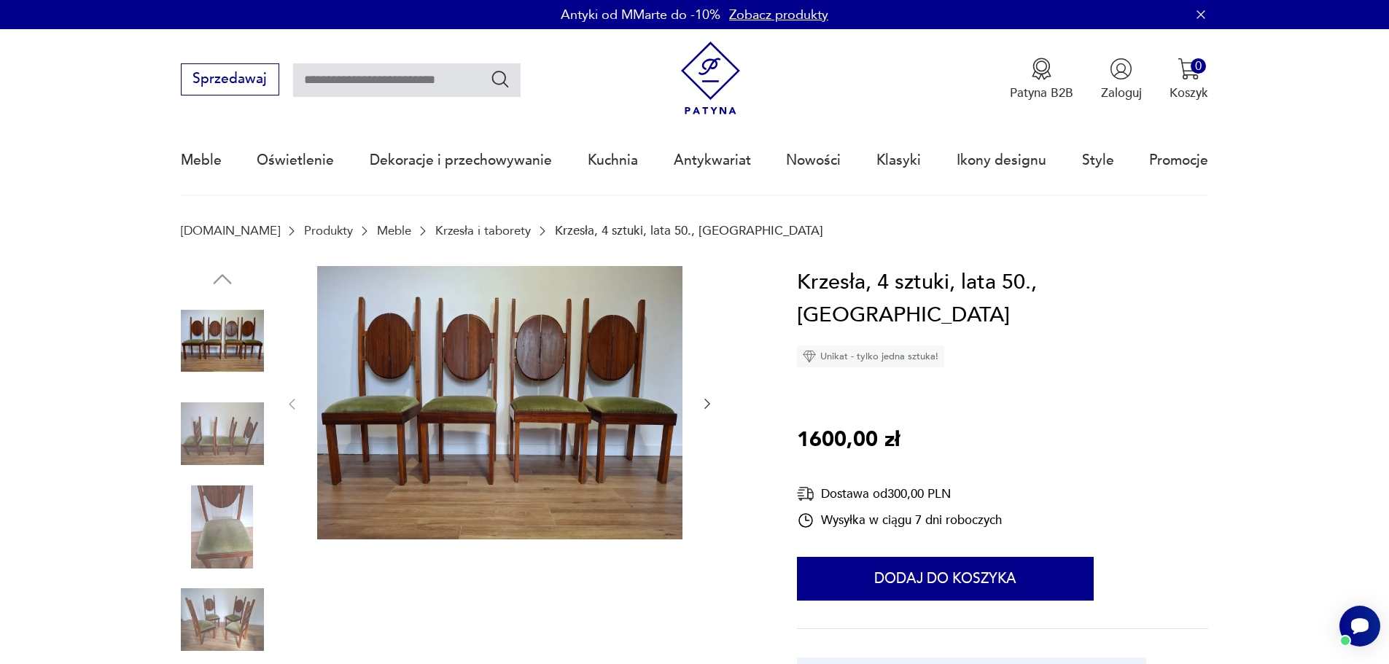
scroll to position [73, 0]
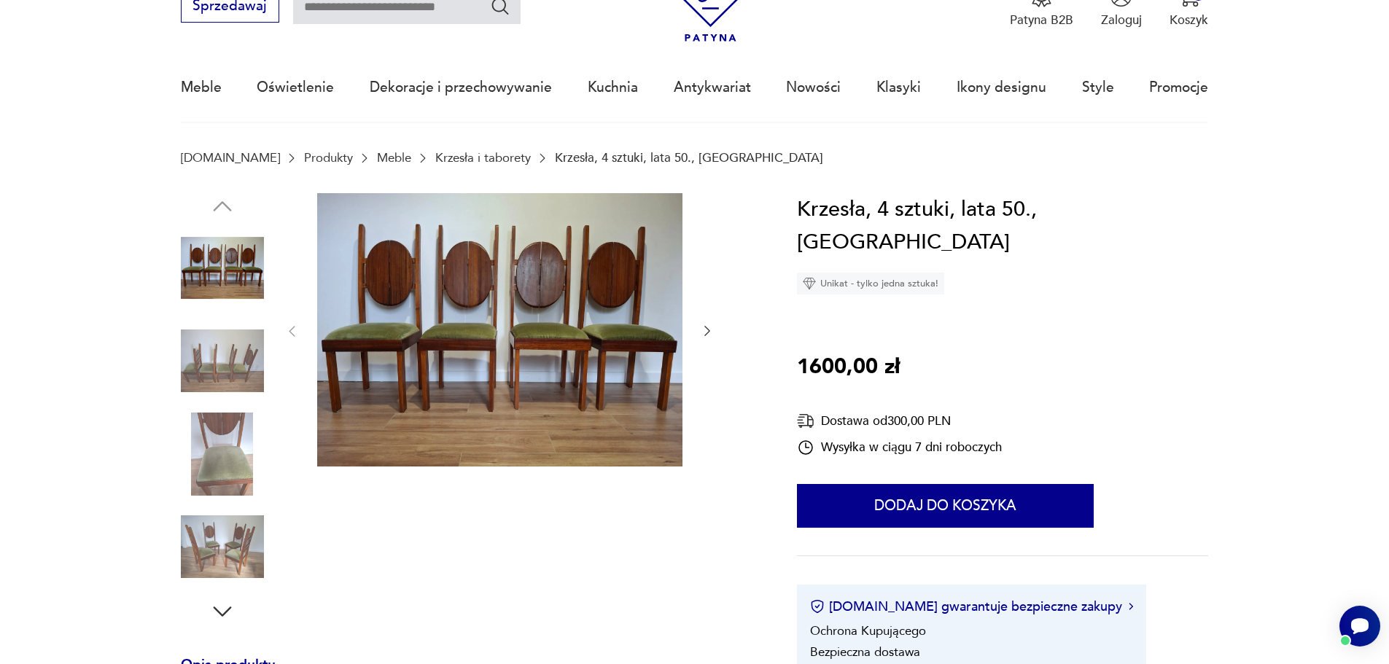
click at [706, 332] on icon "button" at bounding box center [707, 331] width 15 height 15
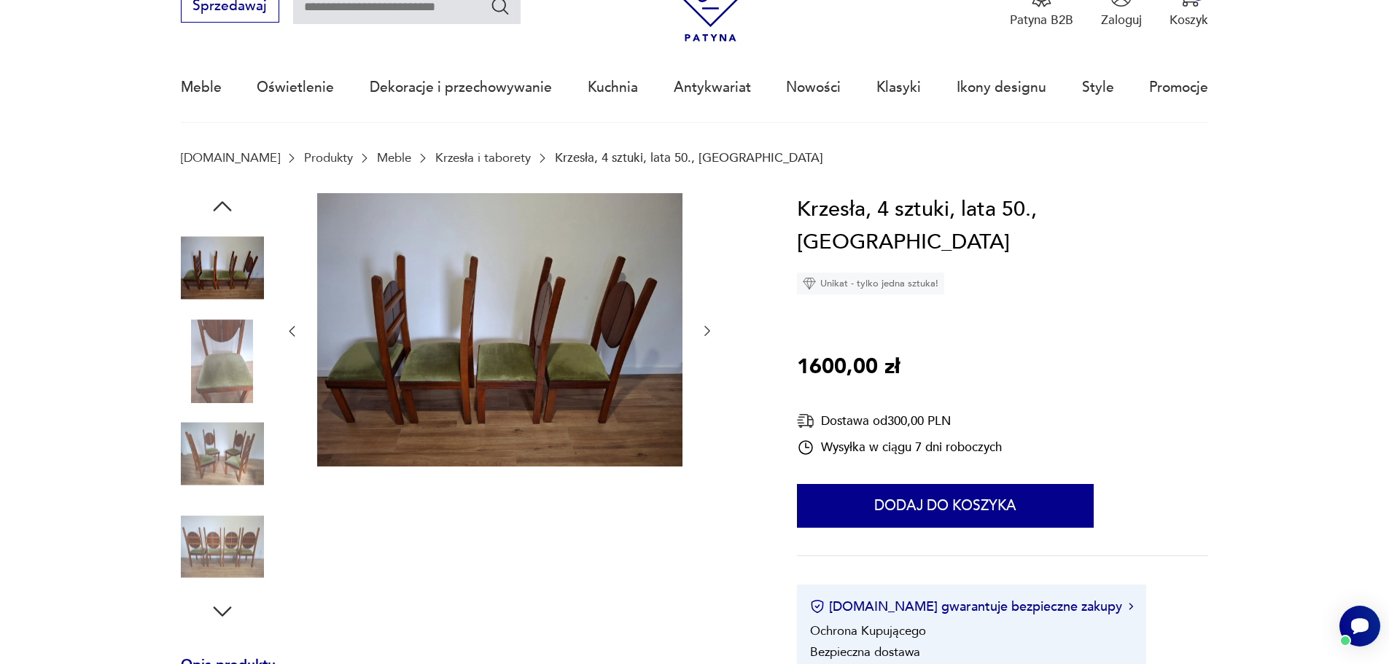
click at [706, 332] on icon "button" at bounding box center [707, 331] width 15 height 15
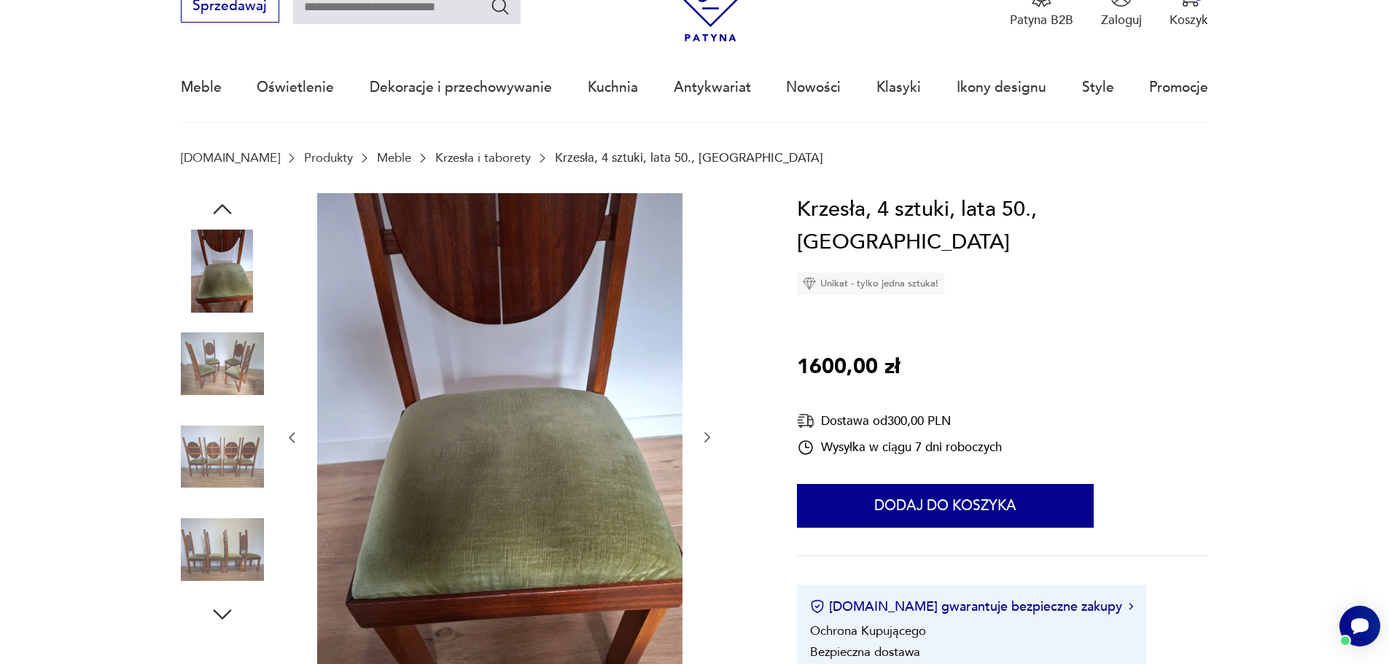
click at [711, 429] on button "button" at bounding box center [707, 437] width 15 height 17
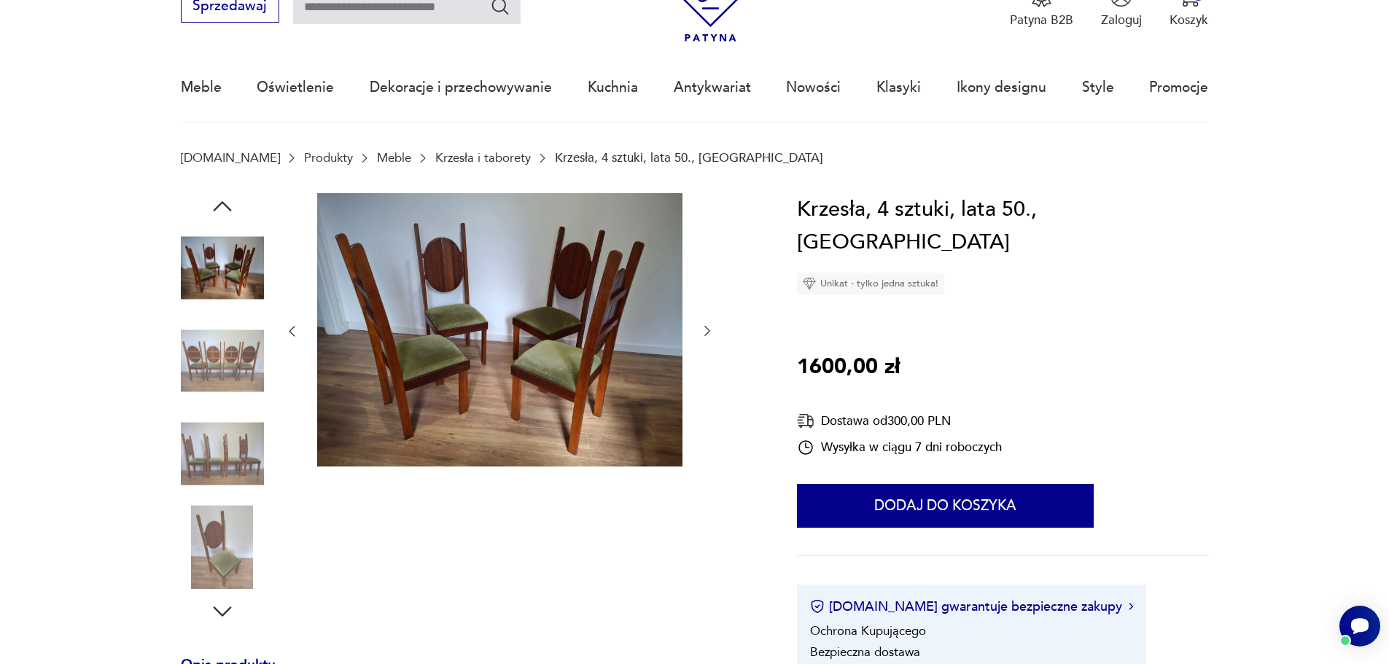
click at [706, 338] on icon "button" at bounding box center [707, 331] width 15 height 15
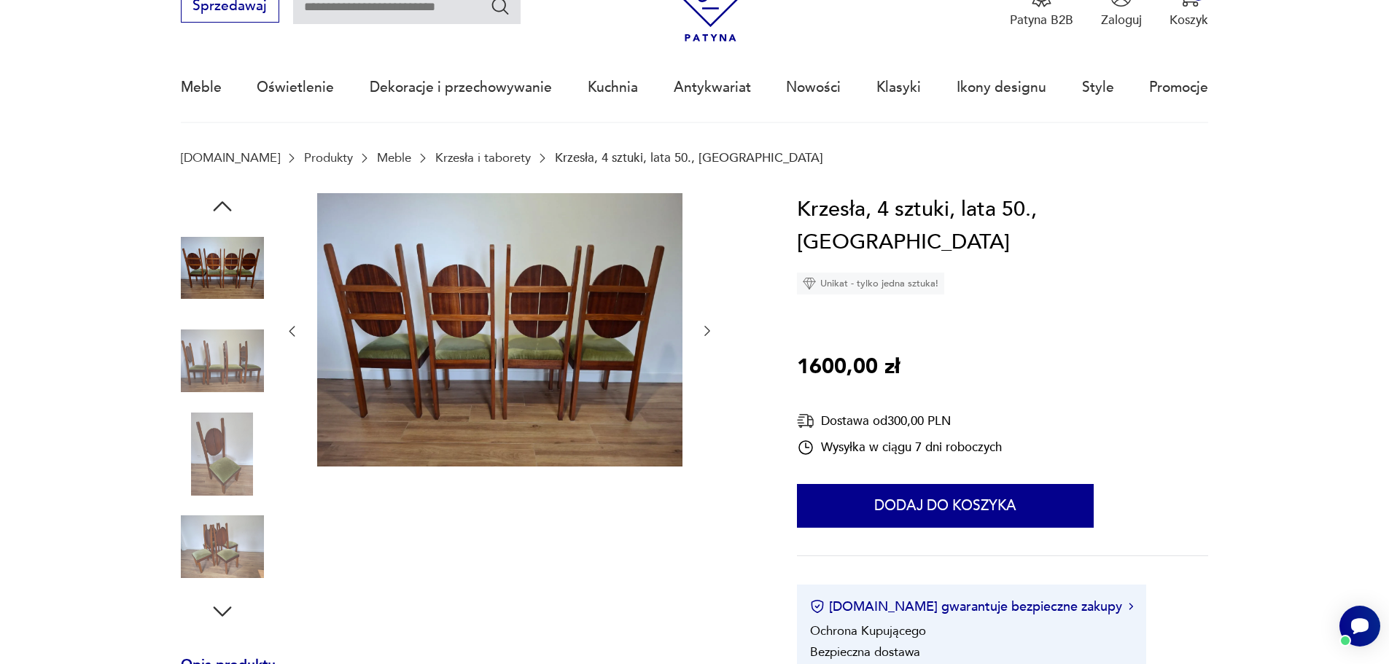
click at [706, 338] on icon "button" at bounding box center [707, 331] width 15 height 15
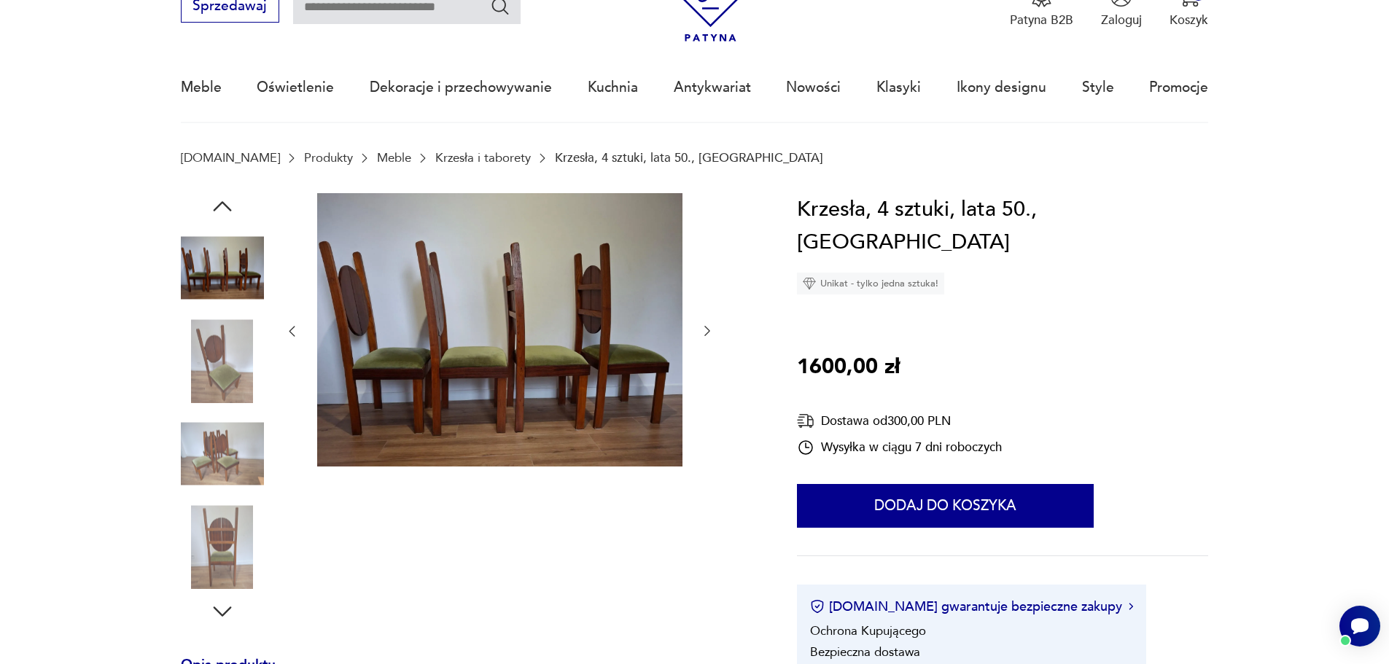
click at [706, 338] on icon "button" at bounding box center [707, 331] width 15 height 15
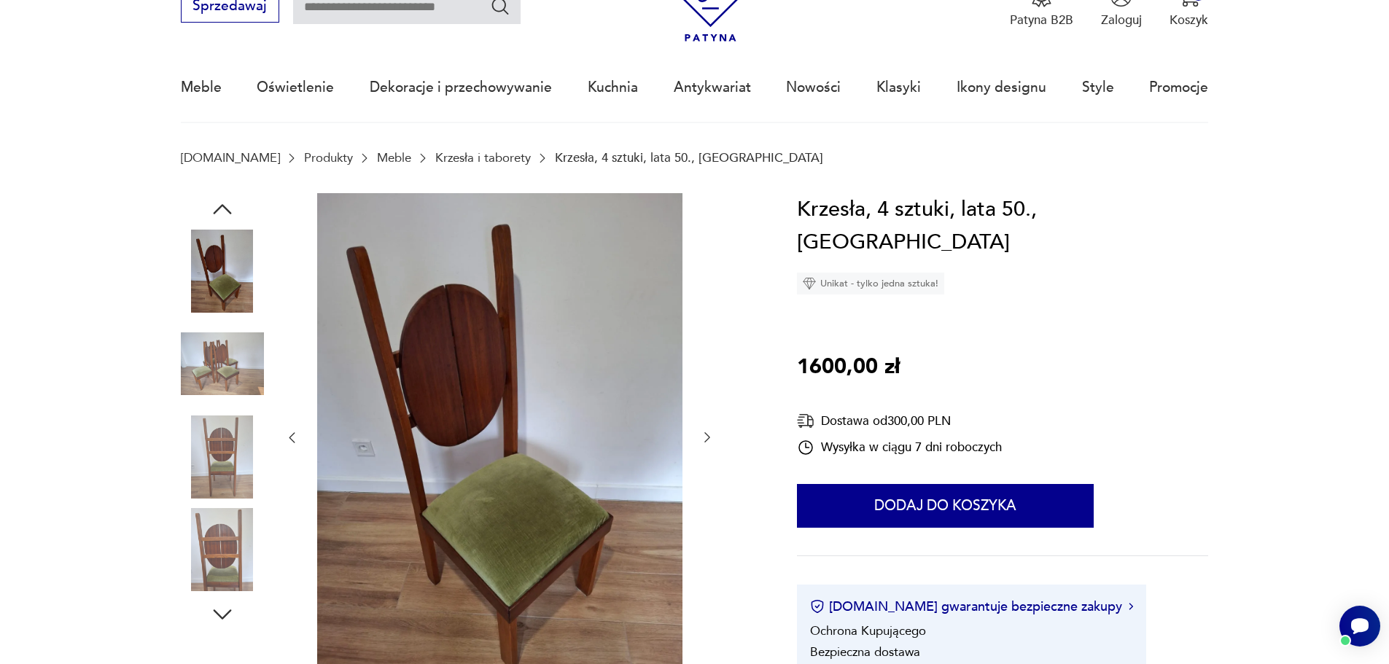
click at [706, 338] on div at bounding box center [499, 438] width 430 height 490
click at [708, 433] on icon "button" at bounding box center [707, 437] width 15 height 15
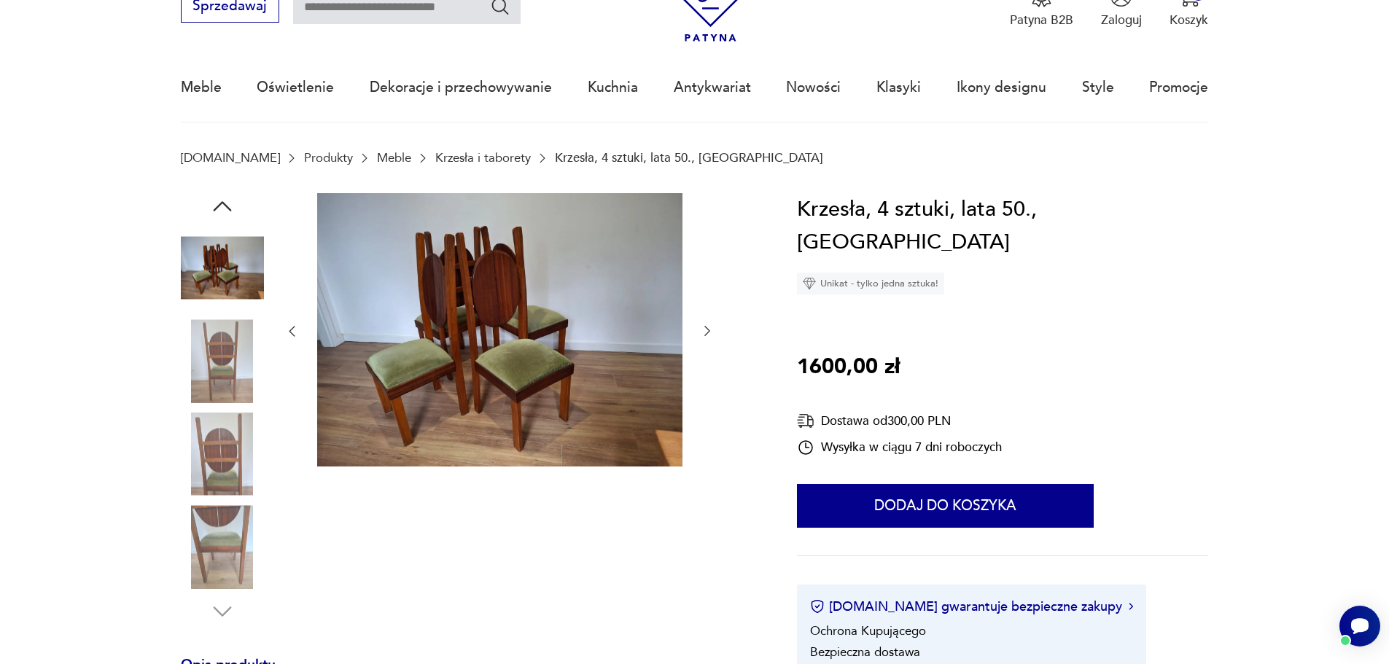
click at [706, 334] on icon "button" at bounding box center [707, 331] width 15 height 15
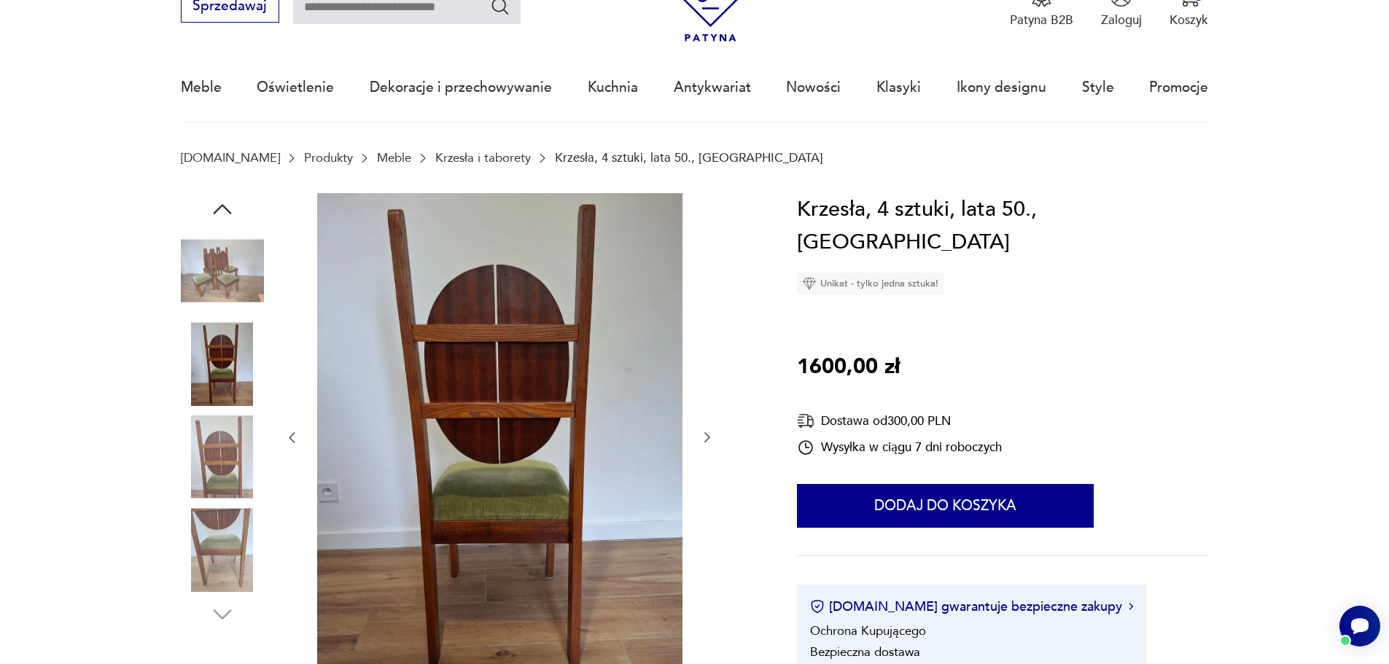
click at [704, 434] on icon "button" at bounding box center [707, 437] width 15 height 15
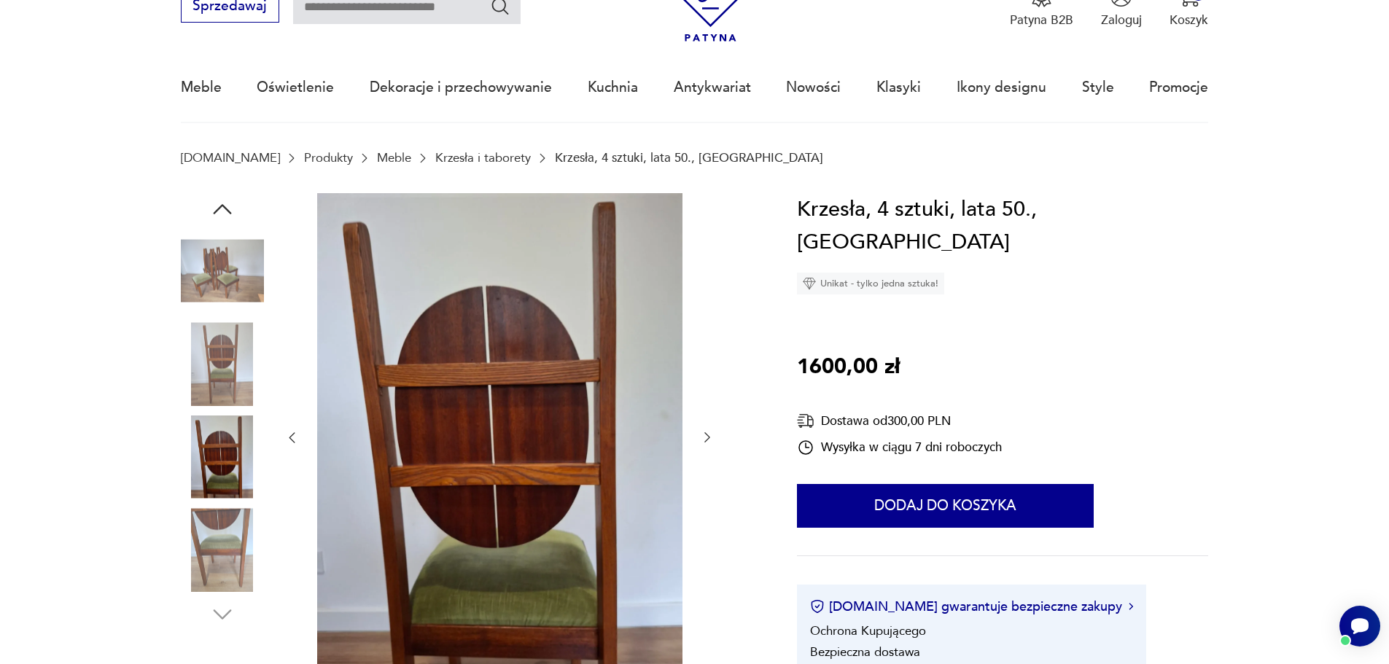
click at [704, 434] on icon "button" at bounding box center [707, 437] width 15 height 15
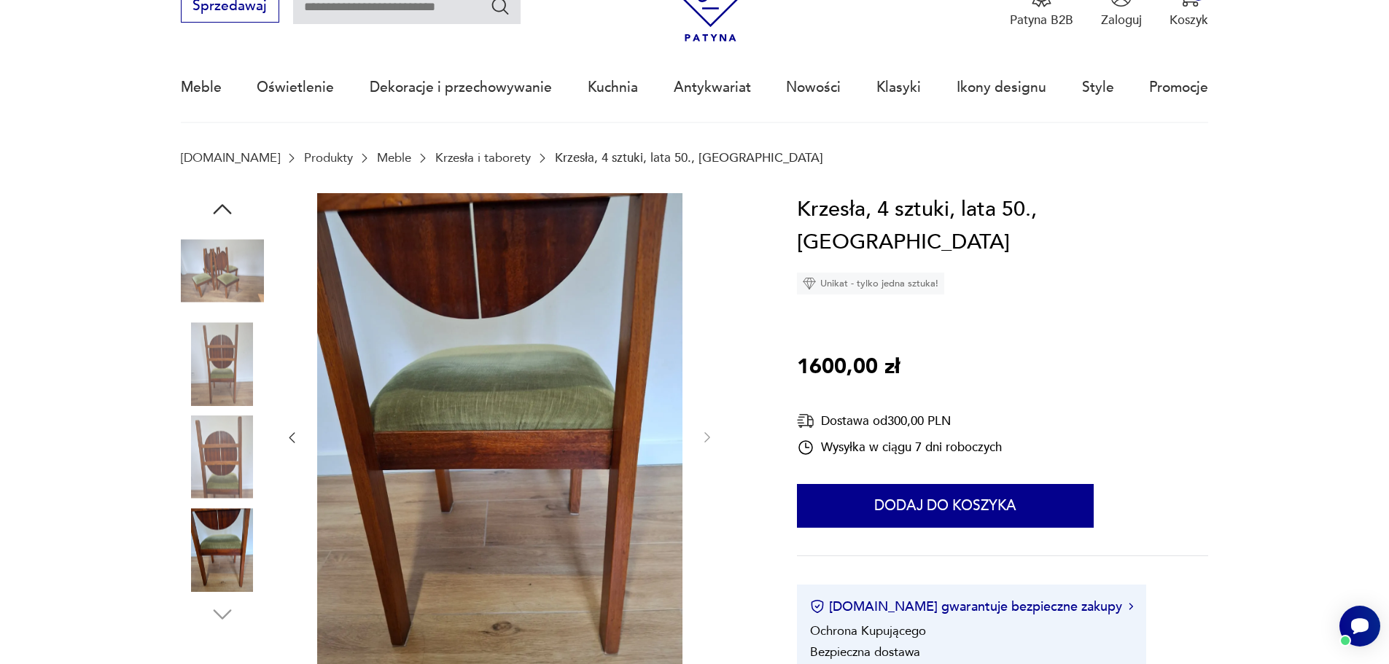
click at [205, 259] on img at bounding box center [222, 271] width 83 height 83
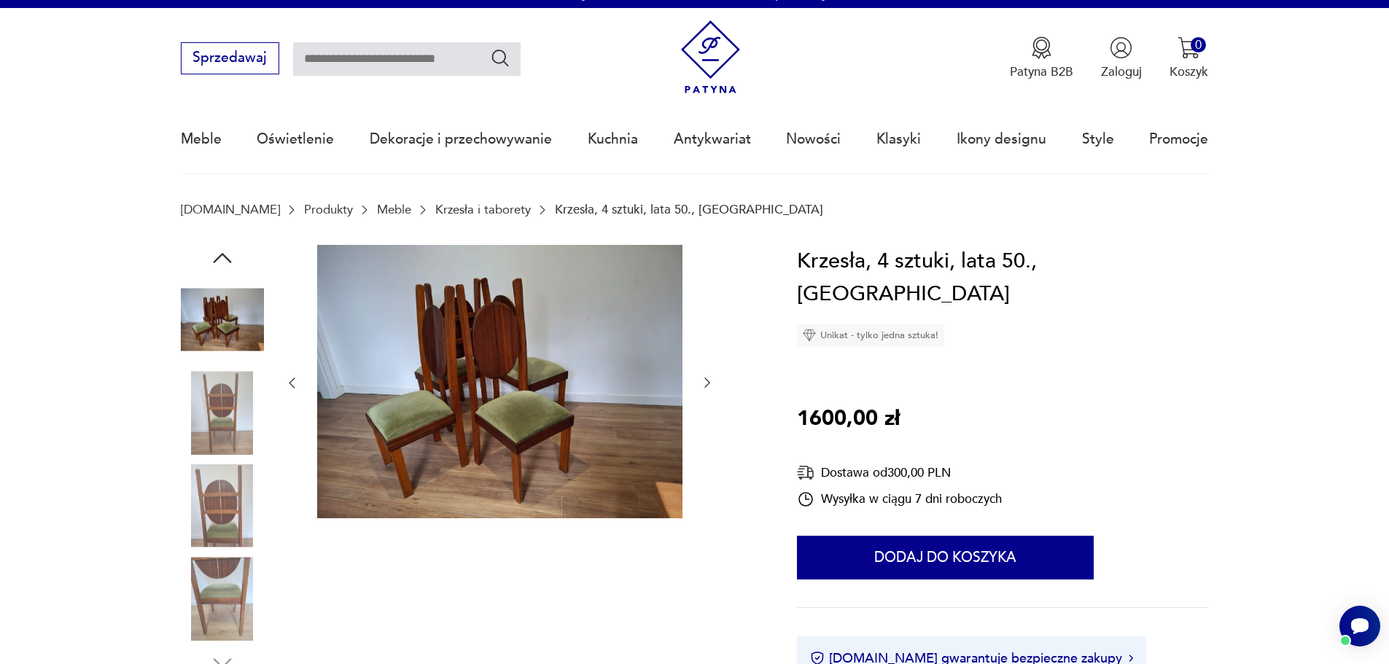
scroll to position [0, 0]
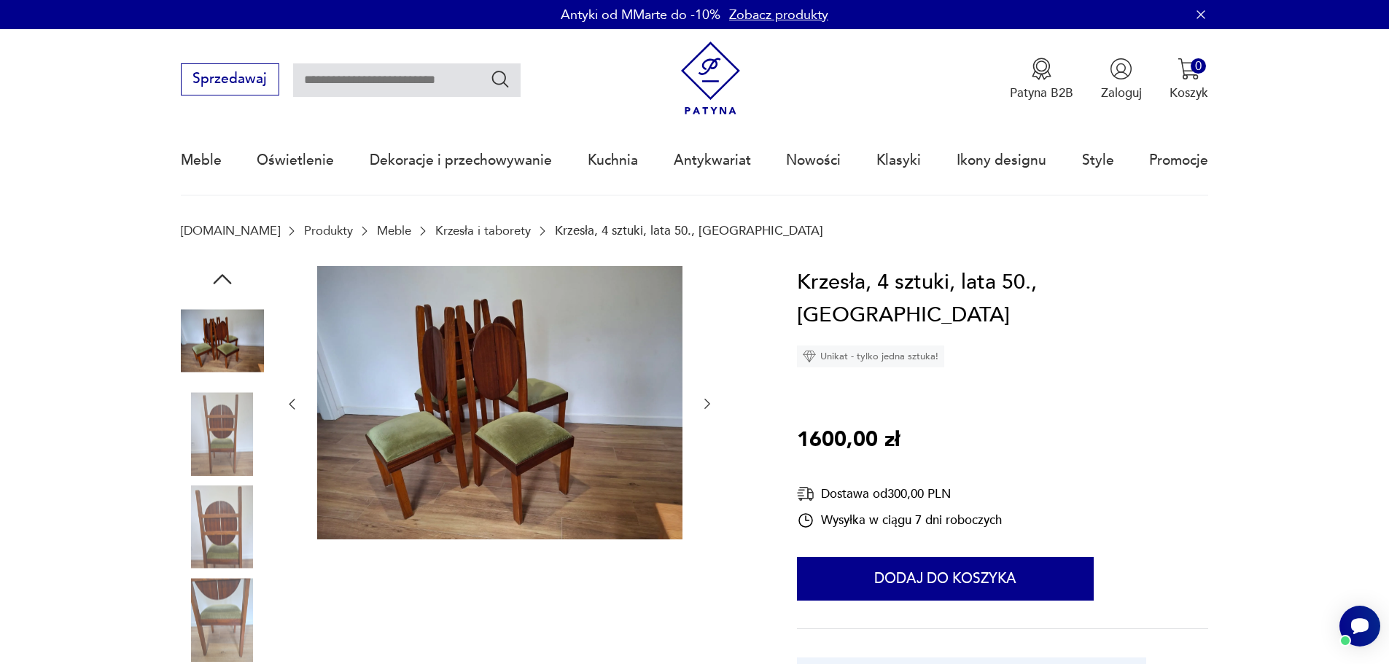
click at [226, 284] on icon "button" at bounding box center [222, 279] width 26 height 26
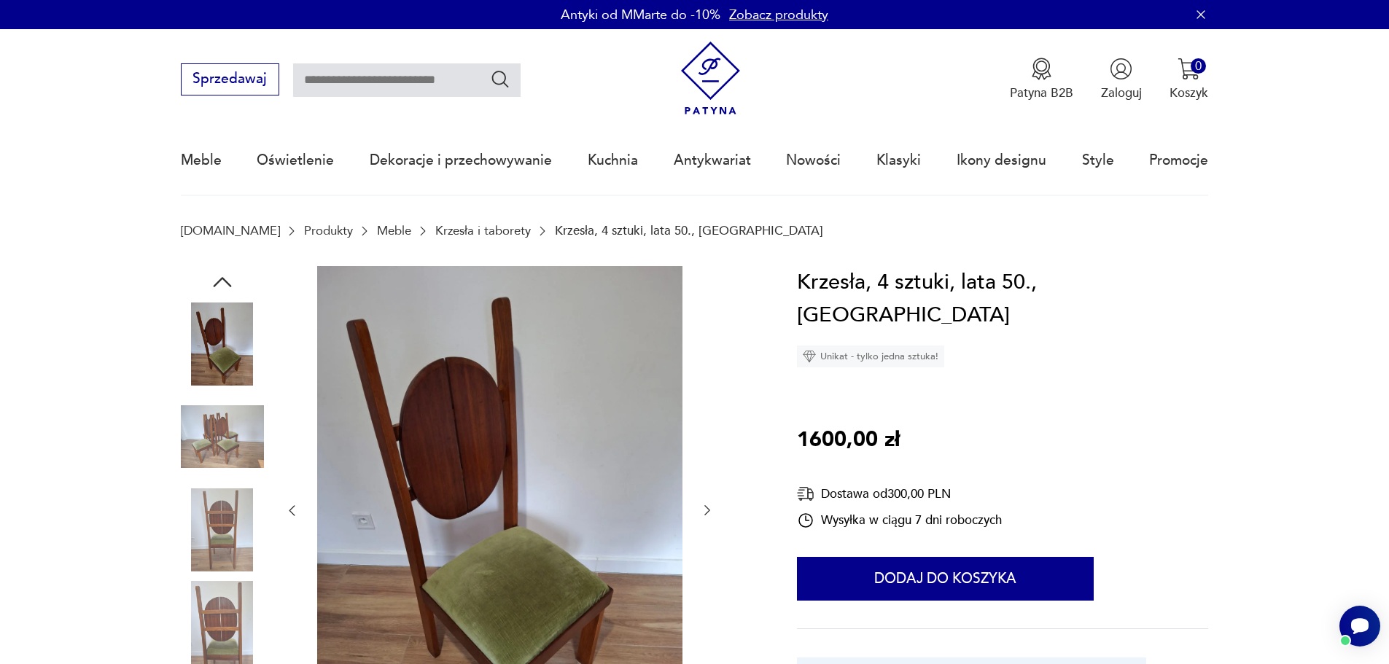
click at [224, 282] on icon "button" at bounding box center [222, 282] width 26 height 26
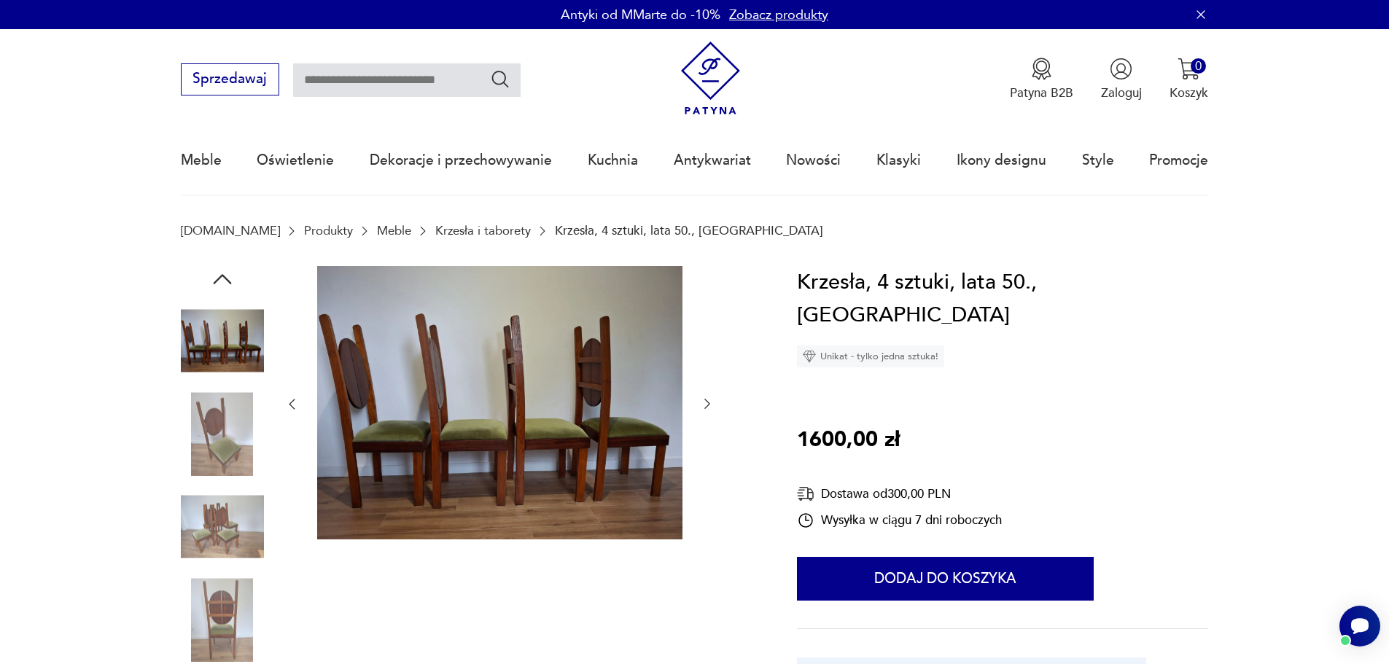
click at [224, 282] on icon "button" at bounding box center [222, 279] width 26 height 26
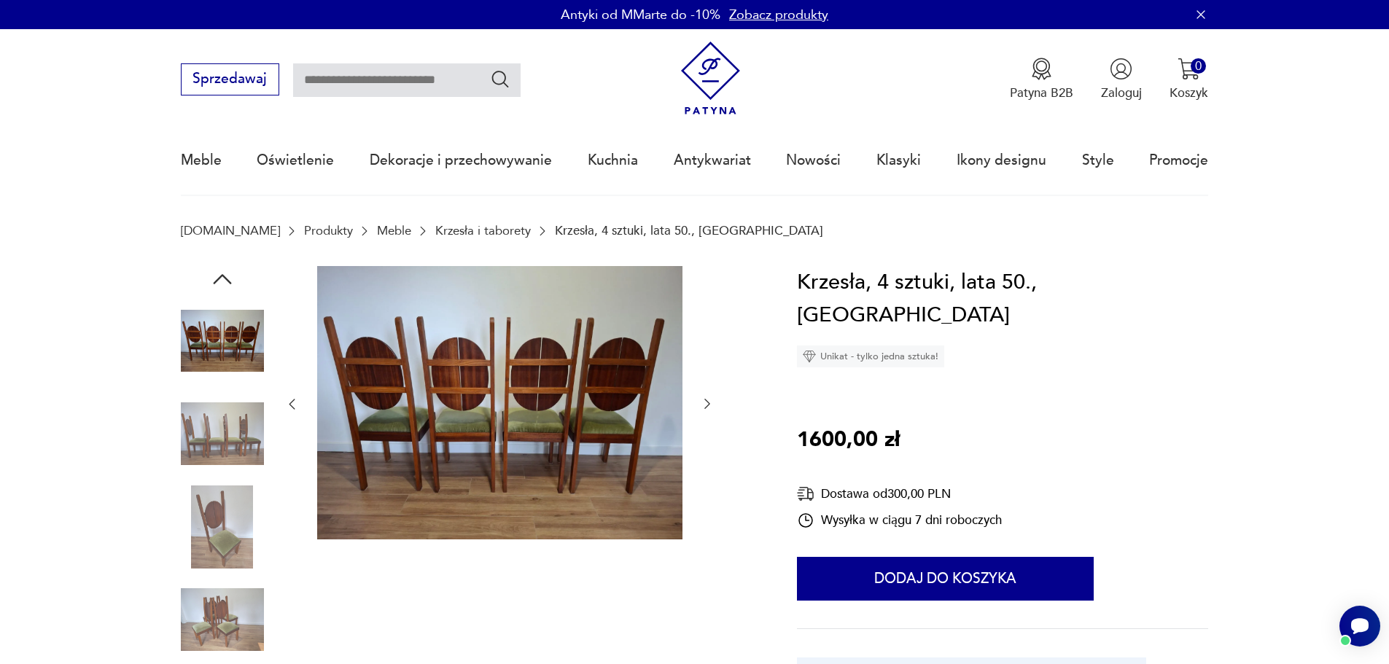
click at [224, 282] on icon "button" at bounding box center [222, 279] width 26 height 26
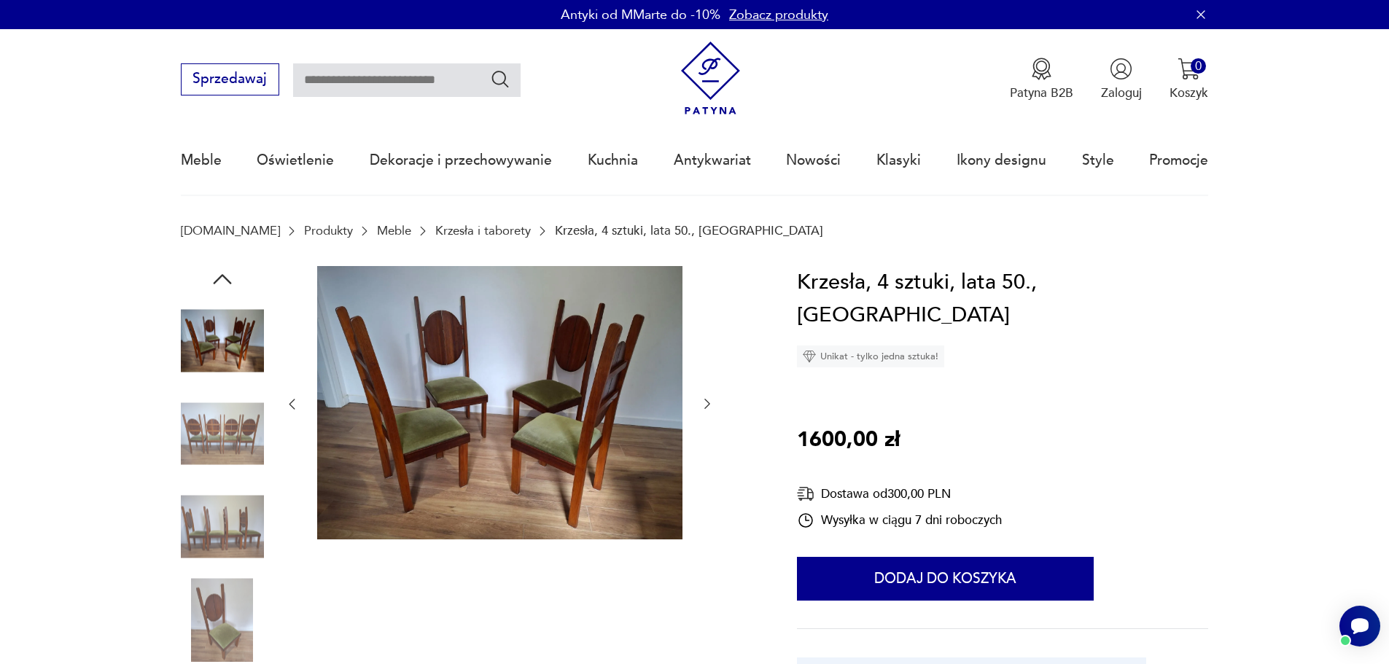
click at [224, 282] on icon "button" at bounding box center [222, 279] width 26 height 26
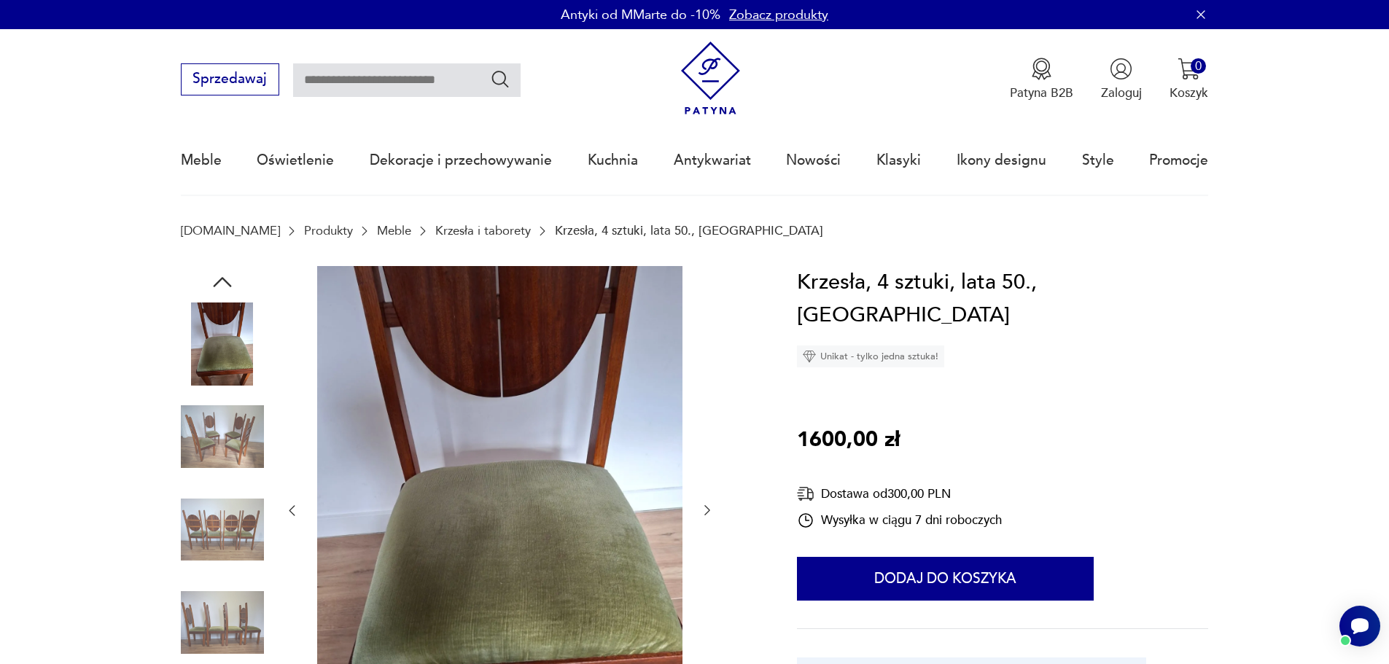
click at [224, 282] on icon "button" at bounding box center [222, 282] width 26 height 26
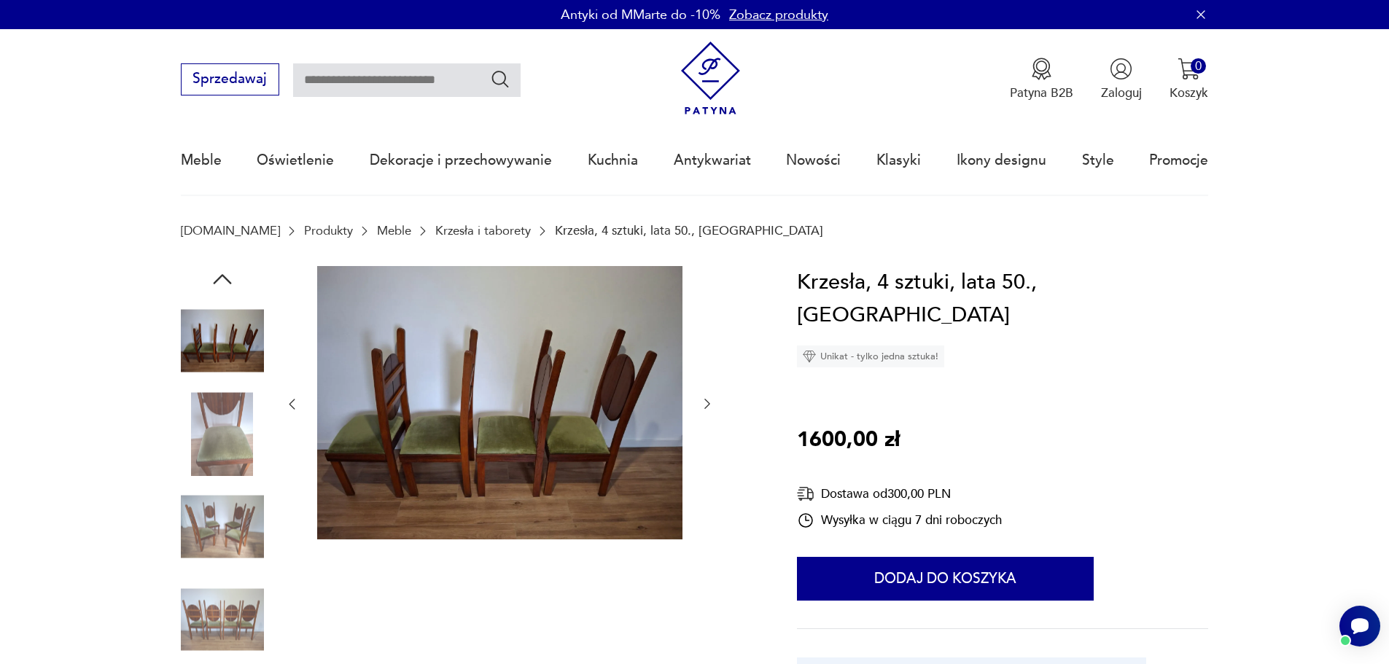
click at [224, 282] on icon "button" at bounding box center [222, 279] width 26 height 26
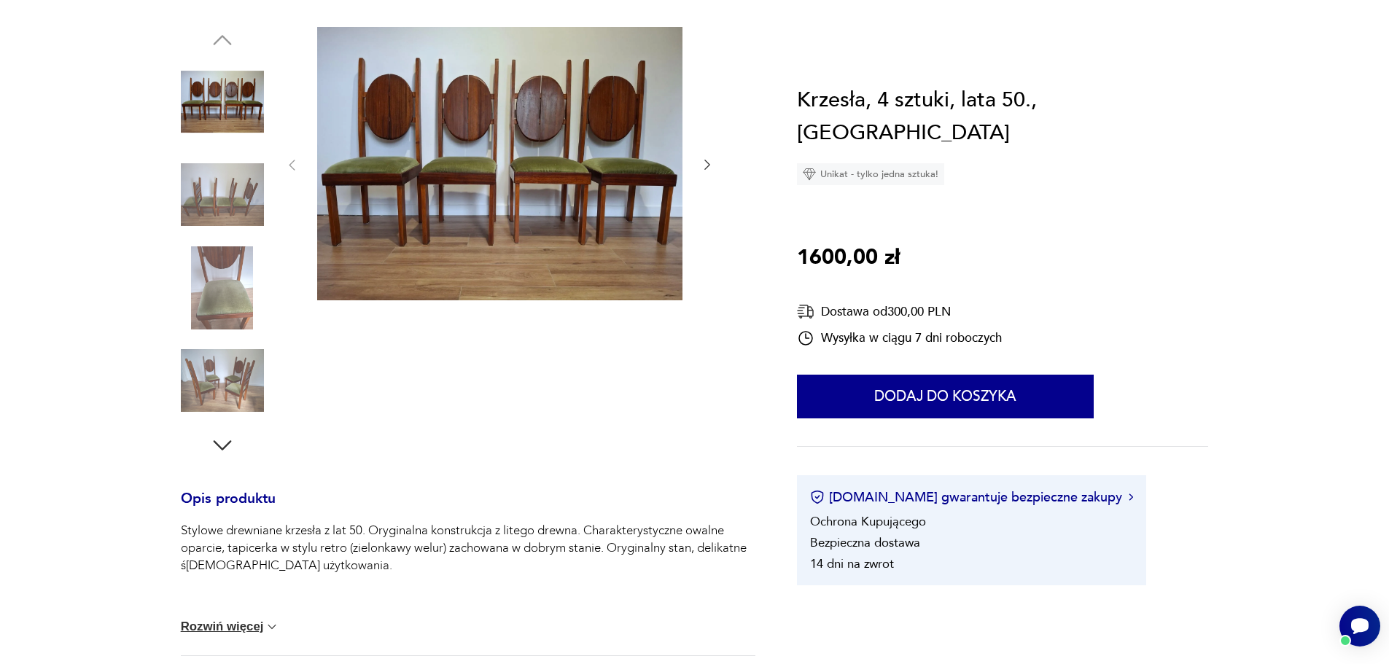
scroll to position [292, 0]
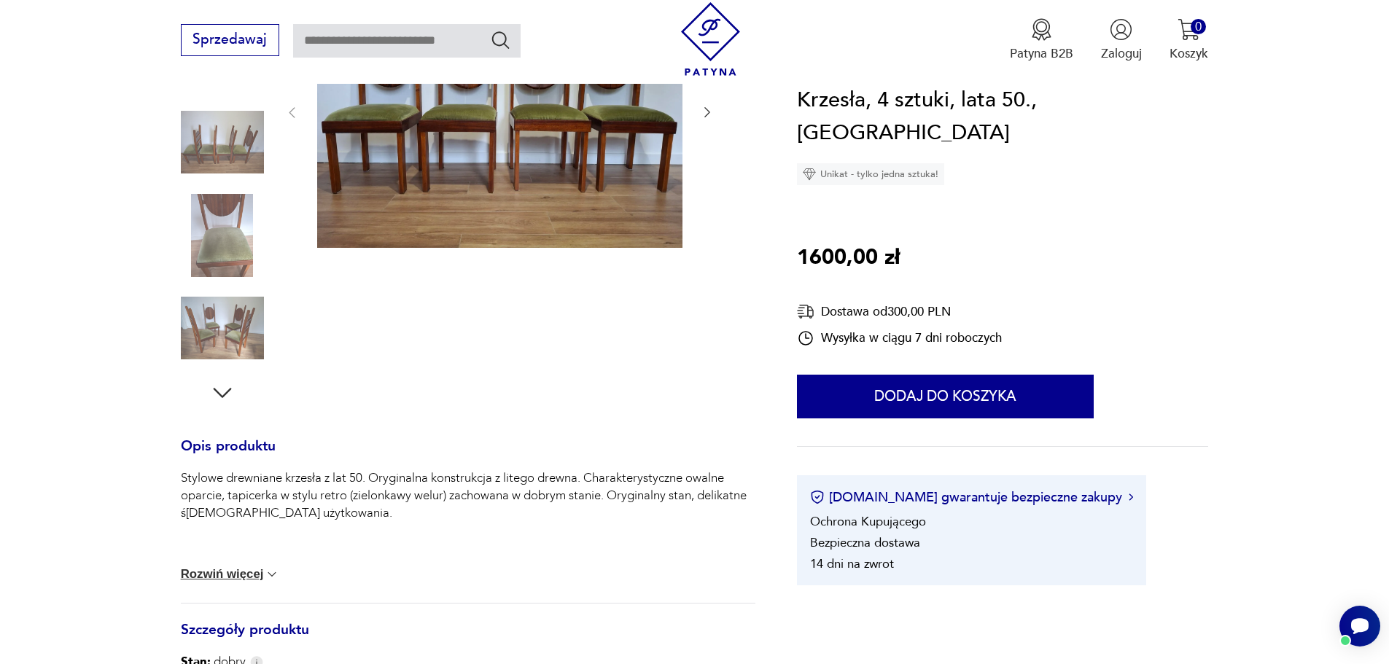
click at [226, 394] on icon "button" at bounding box center [222, 393] width 18 height 10
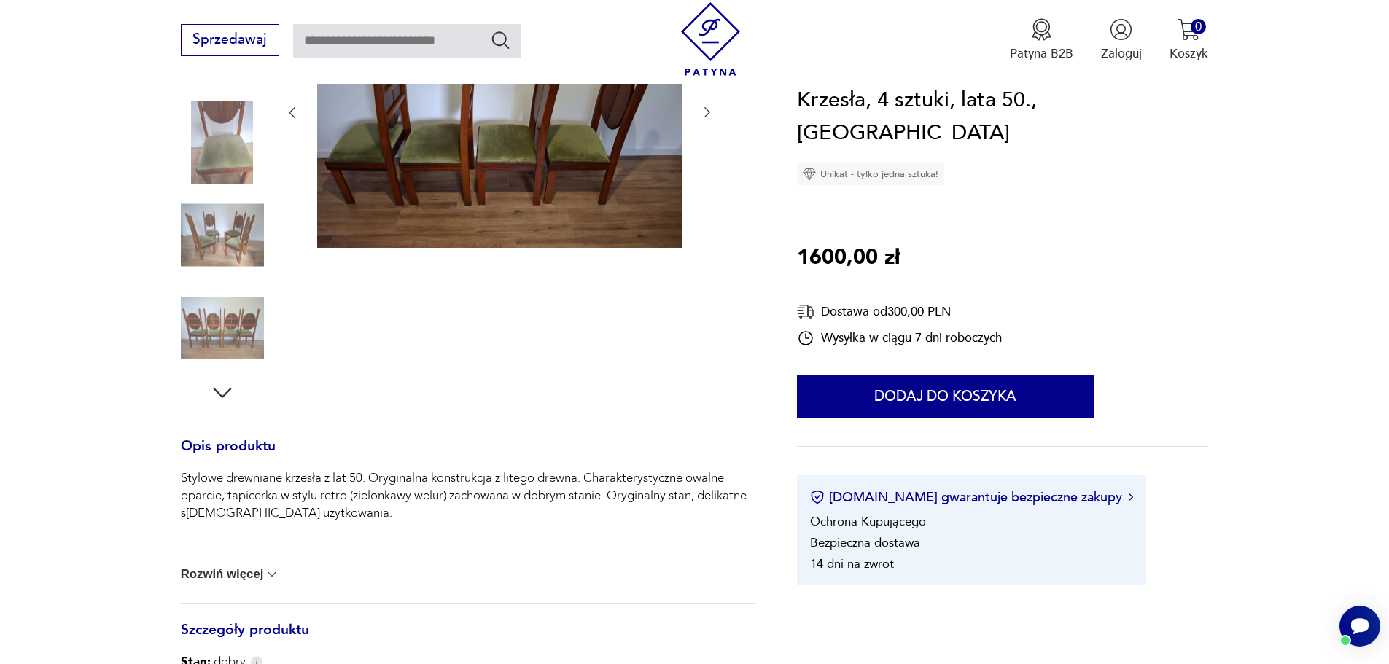
click at [226, 394] on icon "button" at bounding box center [222, 393] width 18 height 10
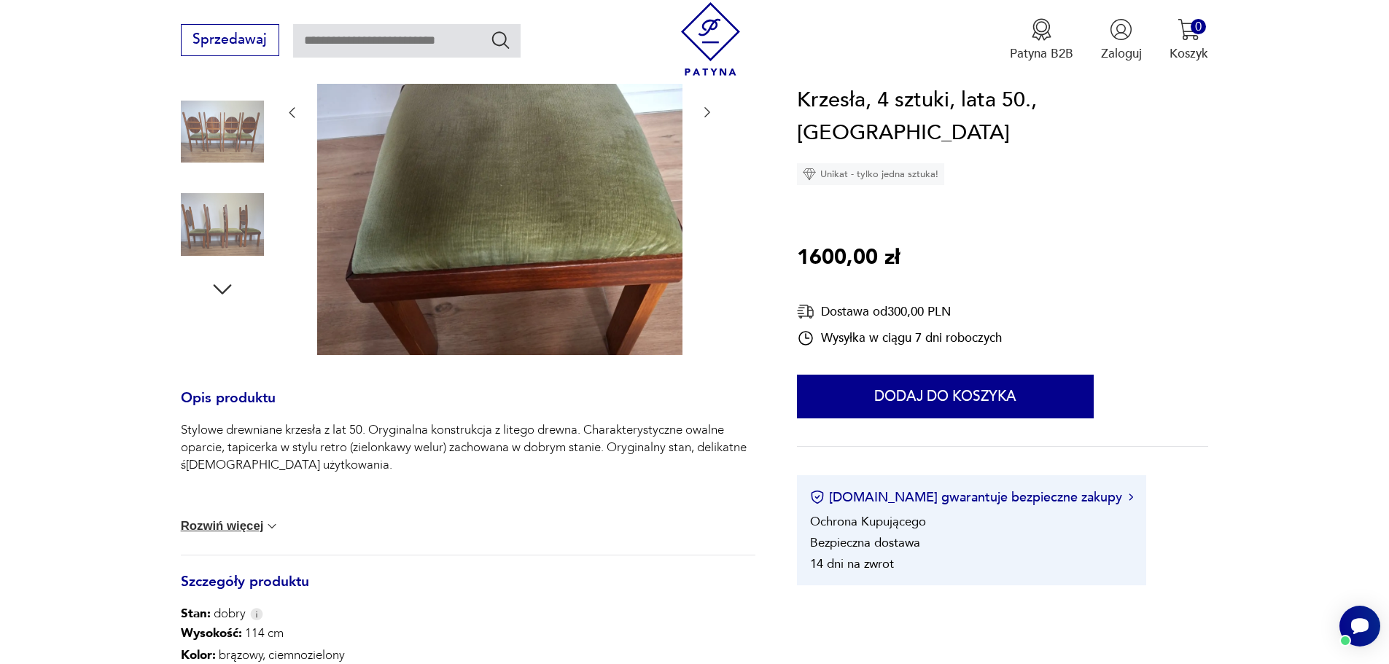
click at [210, 130] on img at bounding box center [222, 131] width 83 height 83
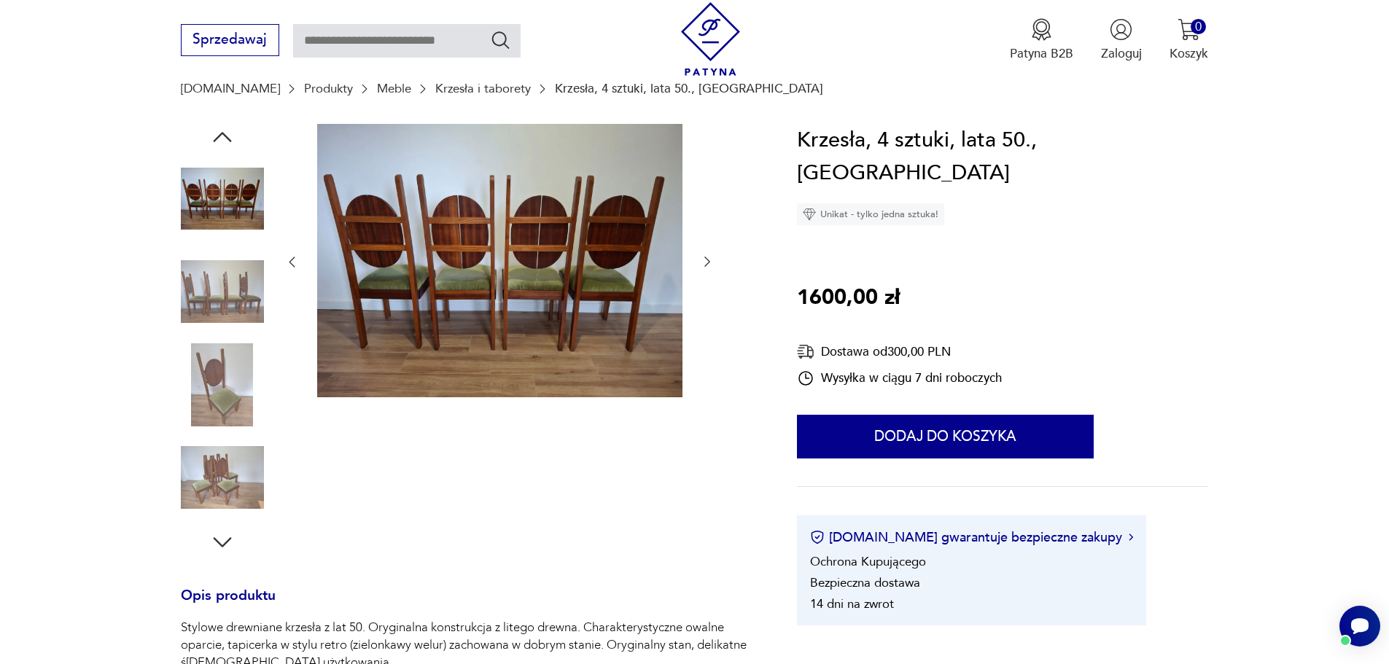
scroll to position [0, 0]
